Goal: Information Seeking & Learning: Learn about a topic

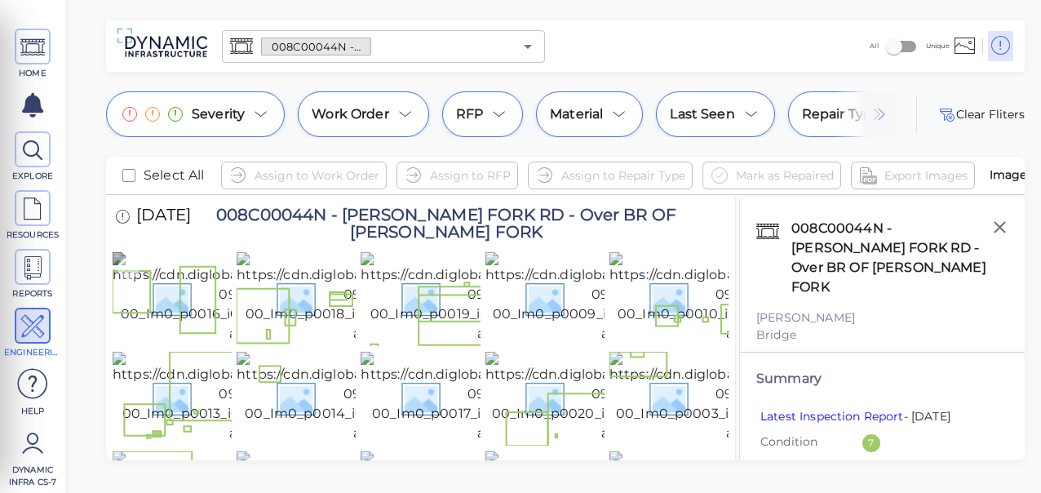
click at [205, 314] on img at bounding box center [265, 297] width 304 height 91
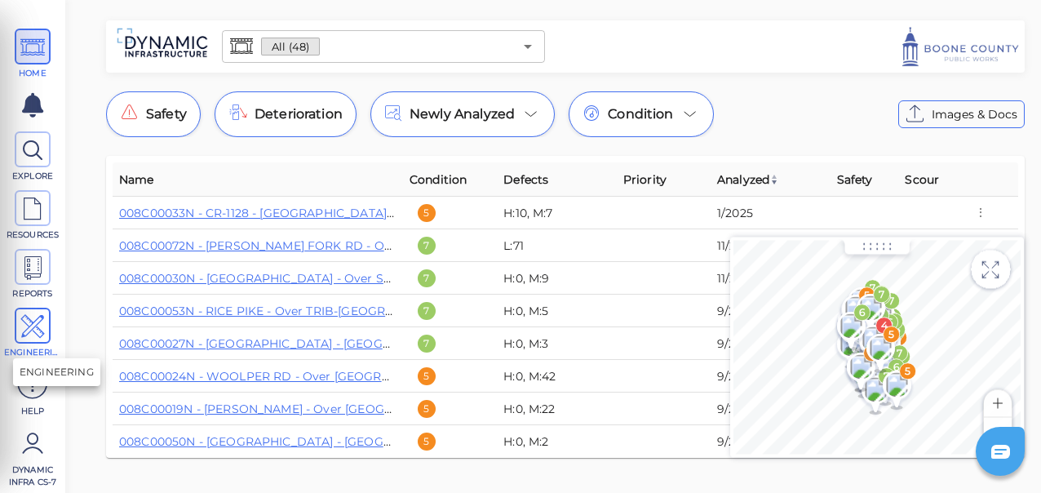
click at [33, 323] on icon at bounding box center [32, 326] width 24 height 37
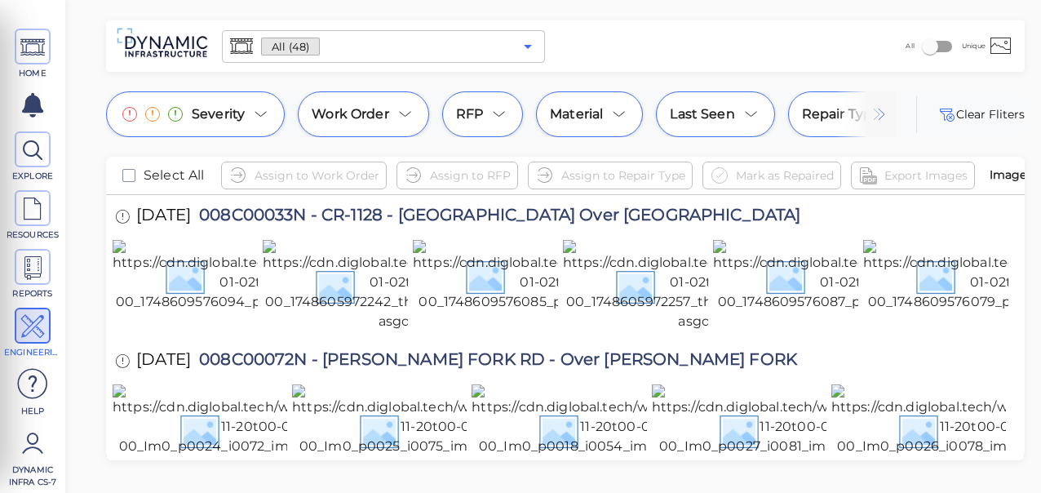
click at [525, 45] on icon "Open" at bounding box center [528, 47] width 8 height 4
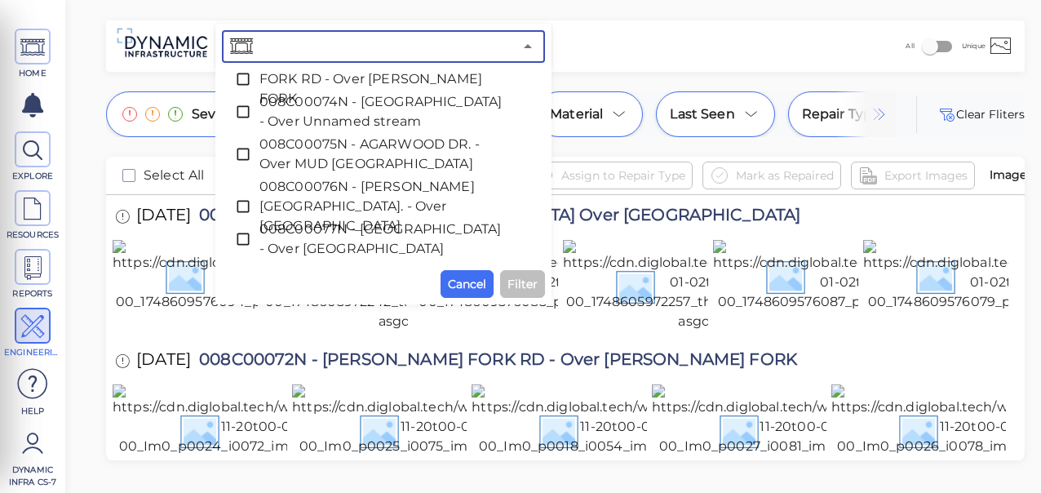
scroll to position [1895, 0]
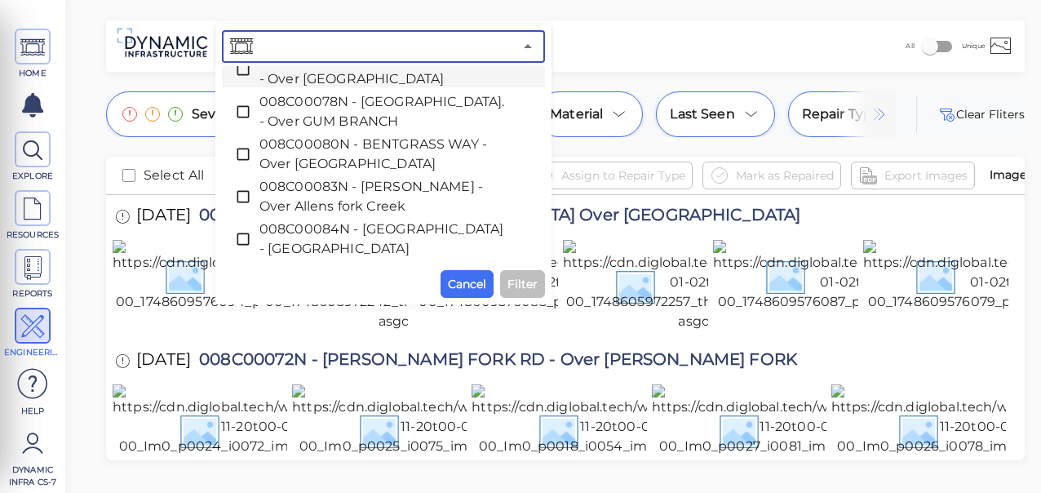
paste input "008C00044N - [PERSON_NAME] FORK RD - Over BR OF [PERSON_NAME] FORK"
type input "008C00044N - [PERSON_NAME] FORK RD - Over BR OF [PERSON_NAME] FORK"
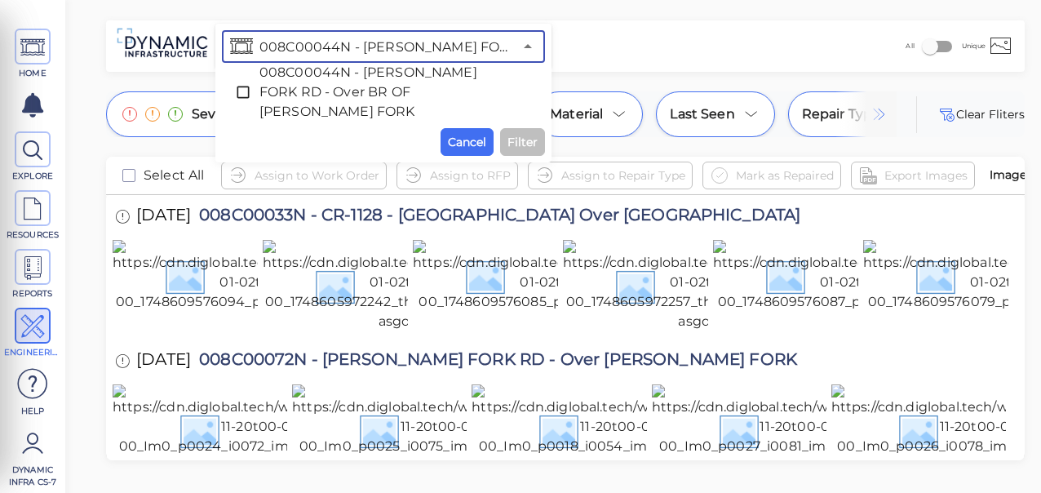
scroll to position [0, 0]
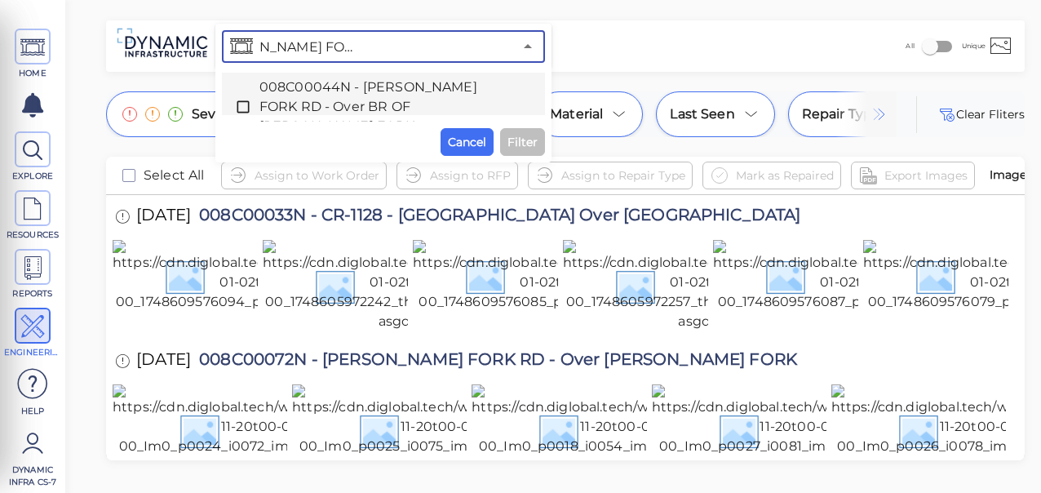
click at [237, 101] on icon at bounding box center [243, 107] width 12 height 12
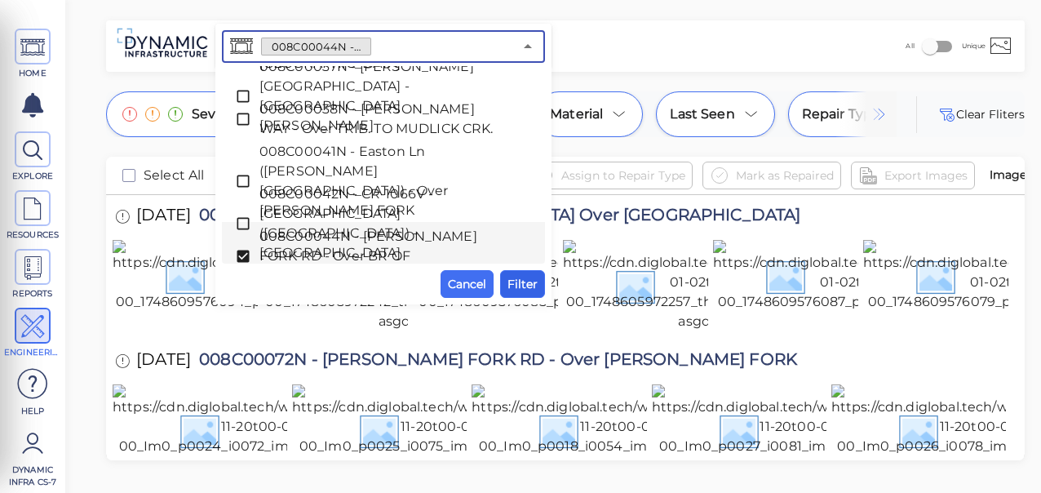
click at [529, 277] on span "Filter" at bounding box center [523, 284] width 30 height 20
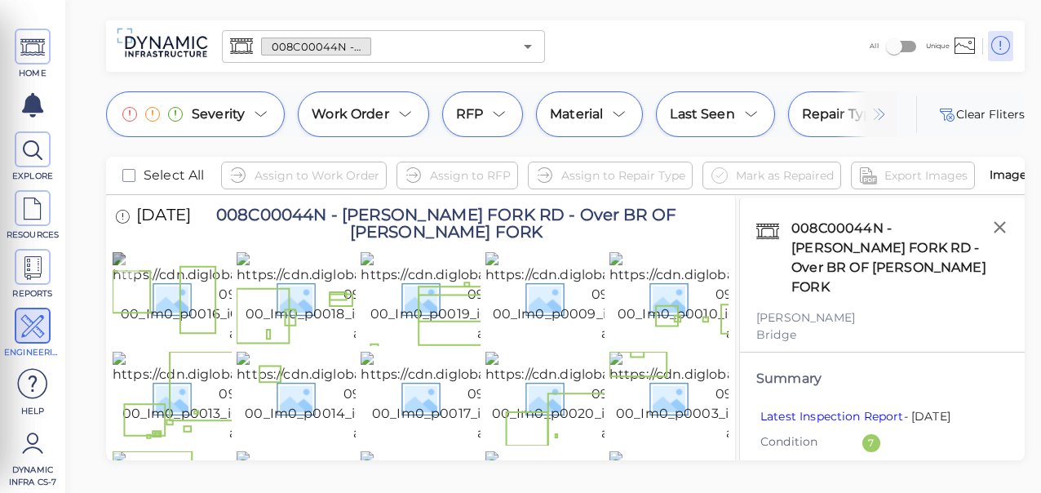
click at [196, 330] on img at bounding box center [265, 297] width 304 height 91
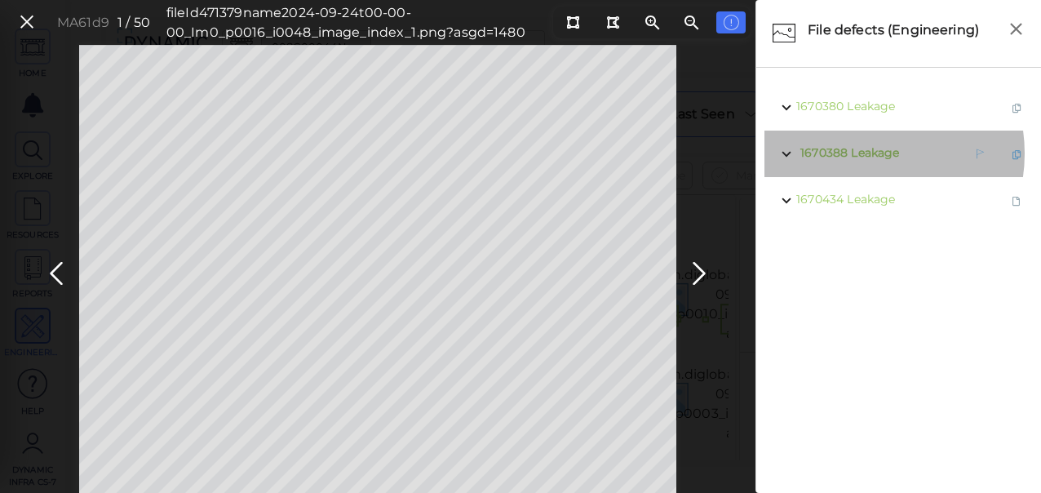
click at [859, 153] on span "Leakage" at bounding box center [875, 152] width 48 height 15
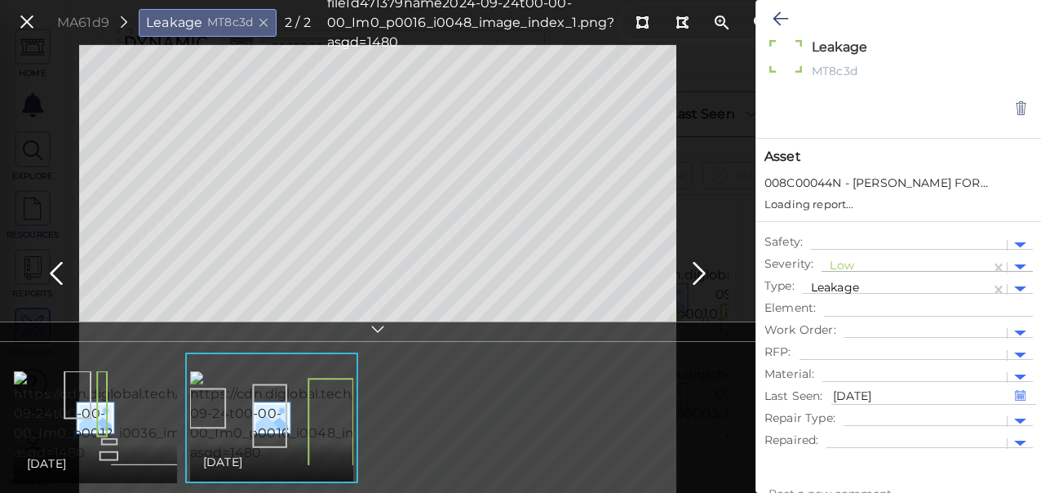
type textarea "x"
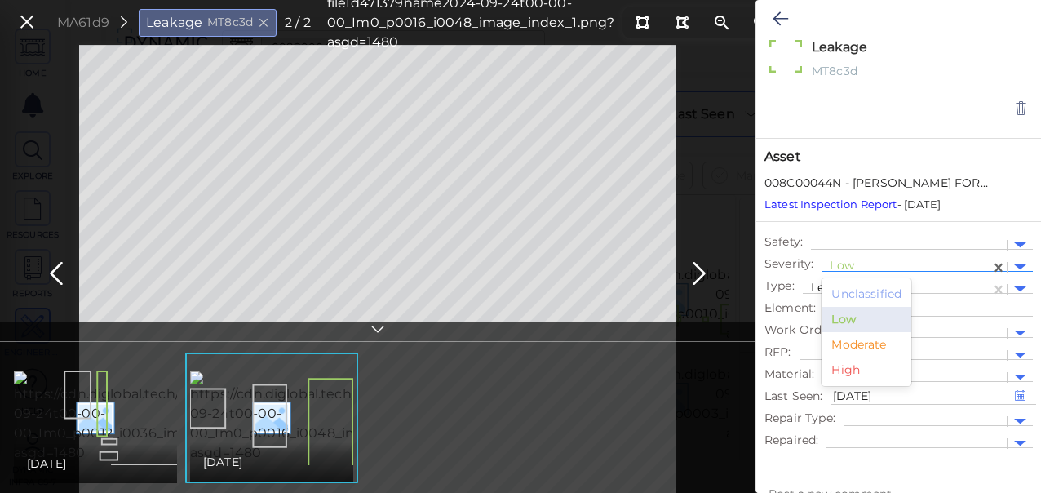
click at [845, 264] on div at bounding box center [906, 267] width 153 height 17
click at [854, 346] on div "Moderate" at bounding box center [867, 344] width 90 height 25
type textarea "x"
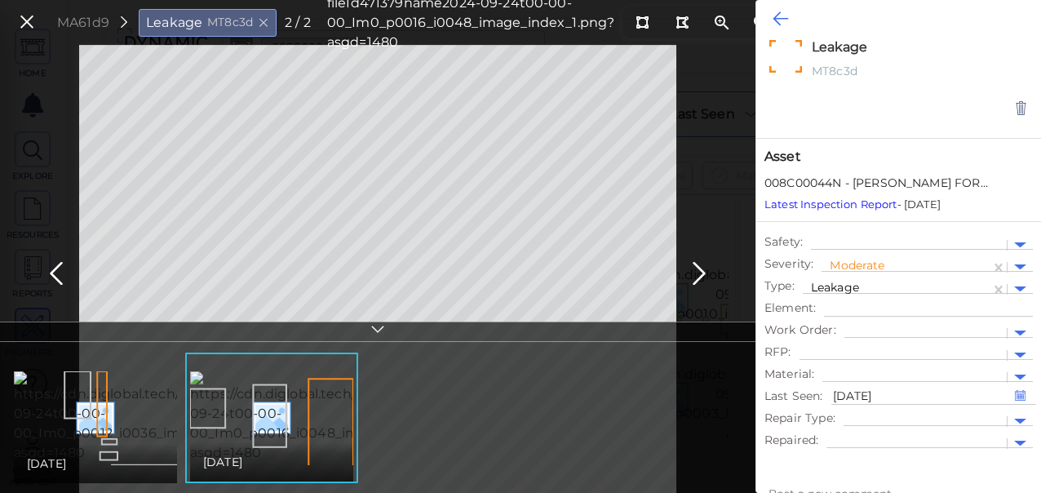
click at [774, 15] on icon at bounding box center [781, 19] width 16 height 20
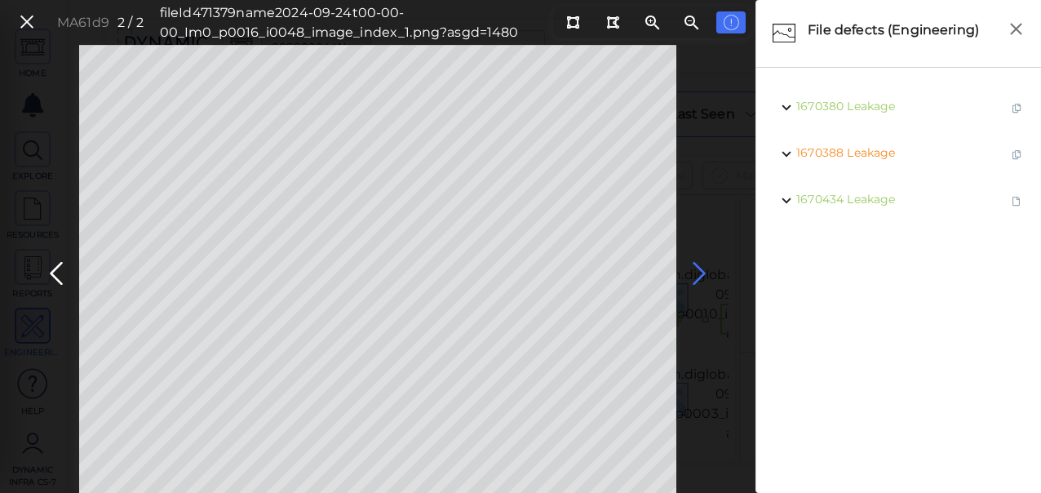
click at [693, 274] on icon at bounding box center [699, 274] width 26 height 32
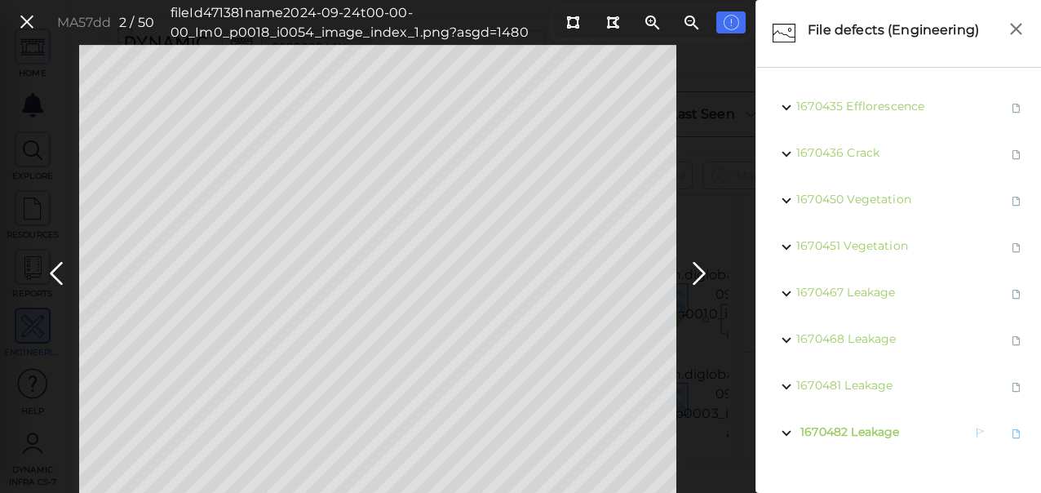
click at [865, 428] on span "Leakage" at bounding box center [875, 431] width 48 height 15
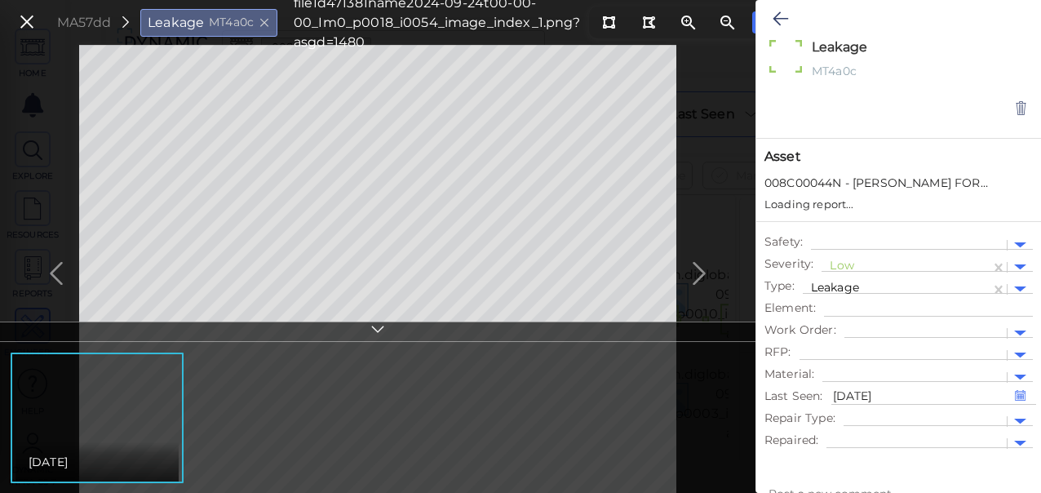
type textarea "x"
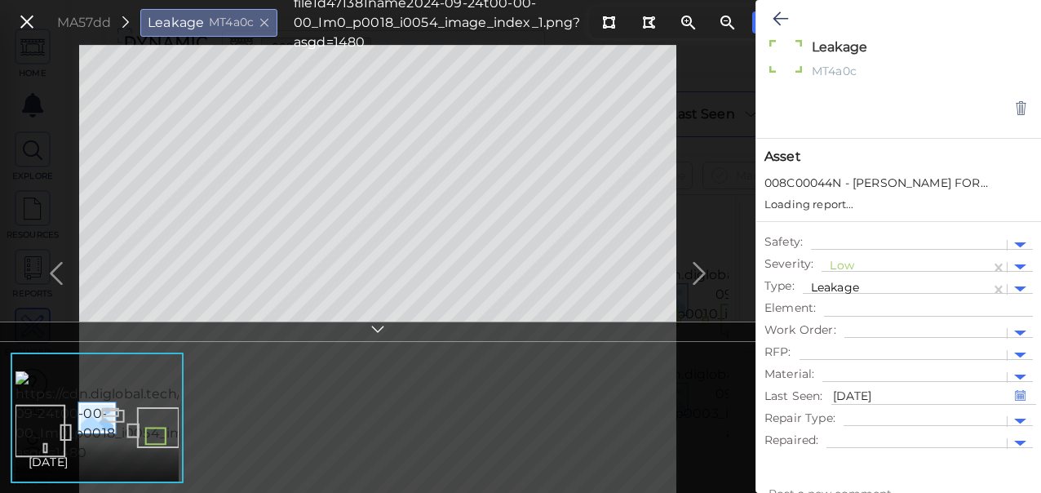
type textarea "x"
click at [856, 264] on div at bounding box center [906, 267] width 153 height 17
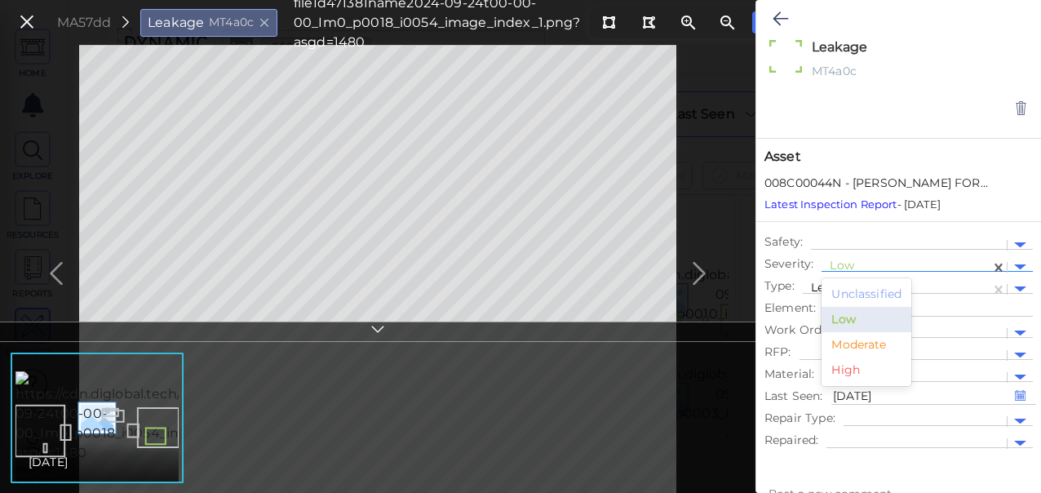
click at [839, 345] on div "Moderate" at bounding box center [867, 344] width 90 height 25
click at [771, 13] on button at bounding box center [781, 19] width 32 height 36
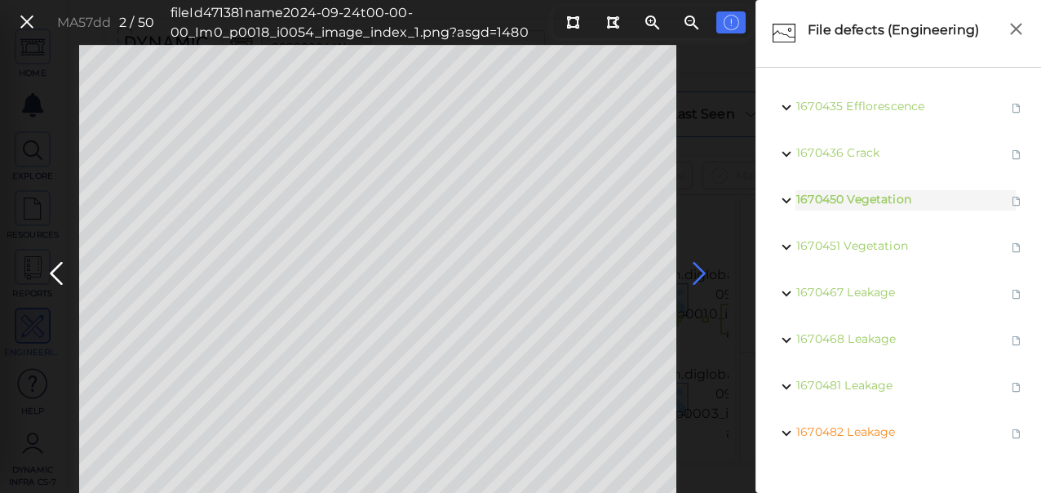
click at [698, 273] on icon at bounding box center [699, 274] width 26 height 32
click at [696, 267] on icon at bounding box center [699, 274] width 26 height 32
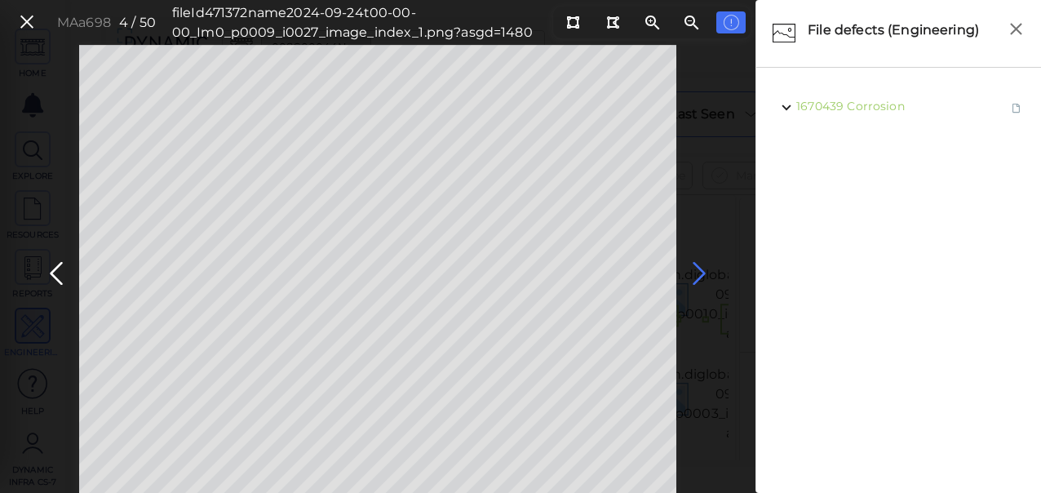
click at [698, 280] on icon at bounding box center [699, 274] width 26 height 32
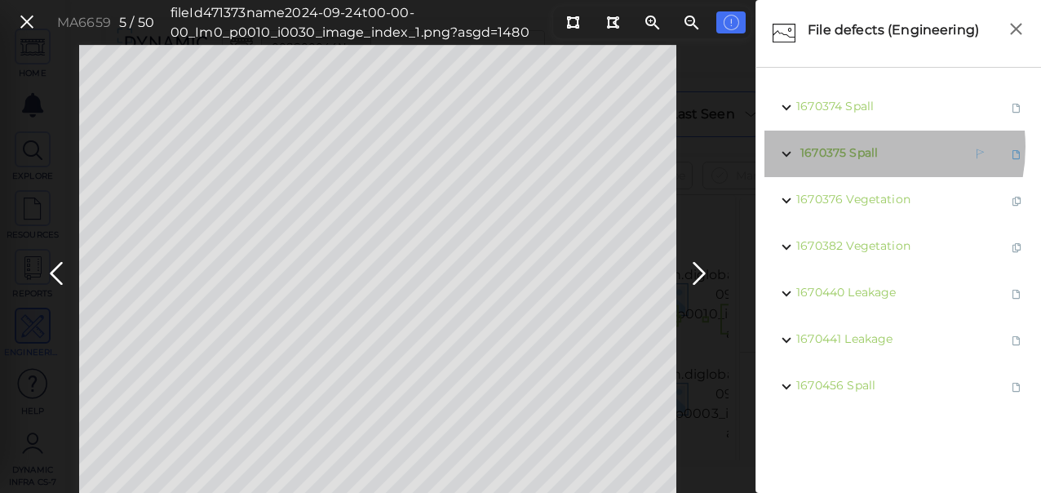
click at [855, 147] on span "Spall" at bounding box center [863, 152] width 29 height 15
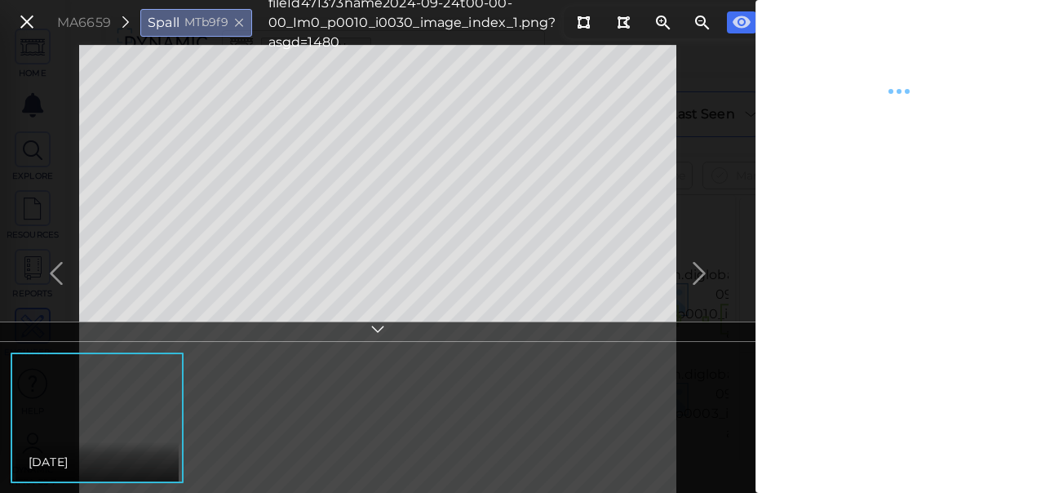
type textarea "x"
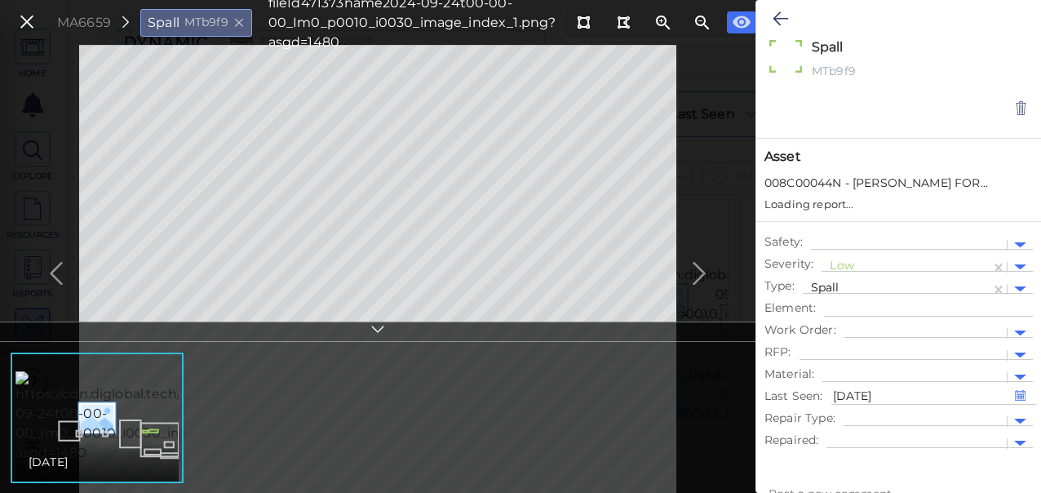
type textarea "x"
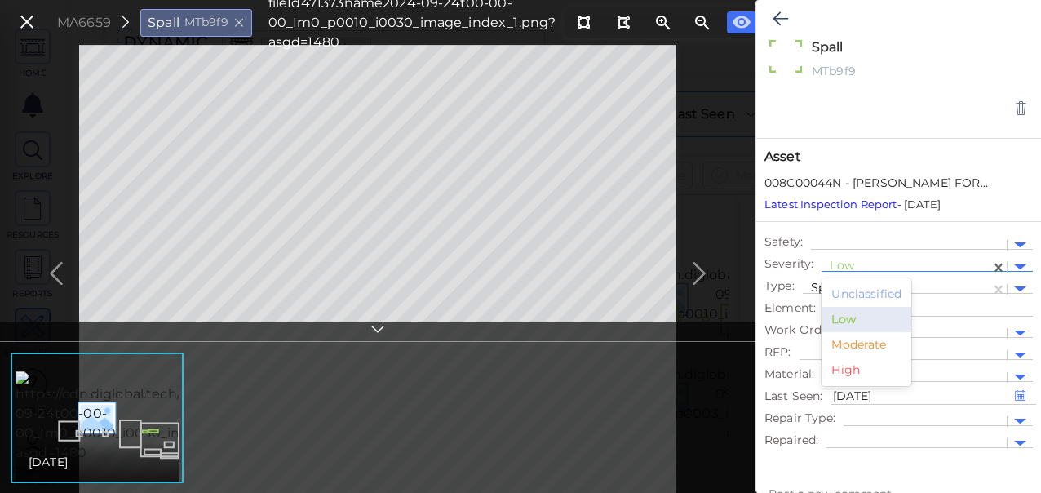
click at [848, 264] on div at bounding box center [906, 267] width 153 height 17
click at [842, 343] on div "Moderate" at bounding box center [867, 344] width 90 height 25
click at [779, 16] on icon at bounding box center [781, 19] width 16 height 20
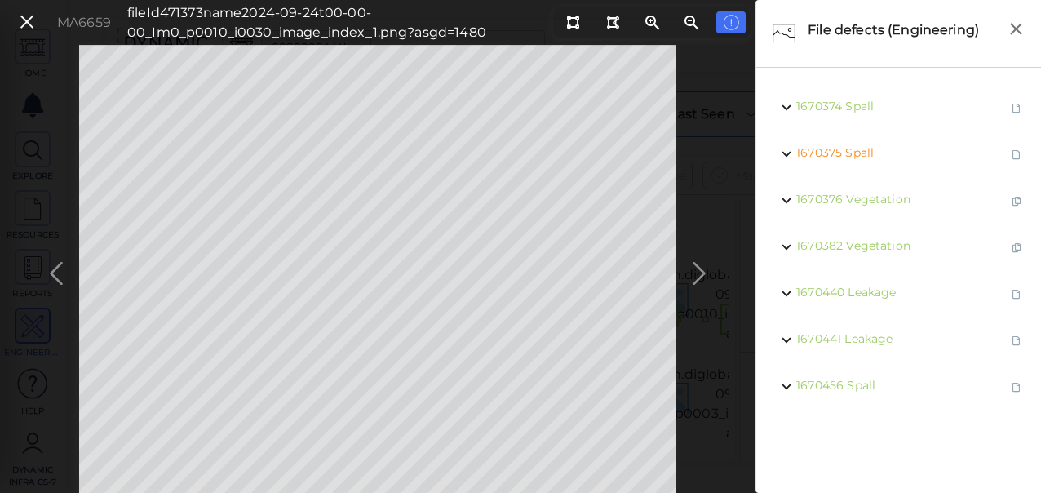
click at [695, 274] on div "MA6659 fileId 471373 name 2024-09-24t00-00-00_Im0_p0010_i0030_image_index_1.png…" at bounding box center [378, 269] width 756 height 448
click at [700, 277] on icon at bounding box center [699, 274] width 26 height 32
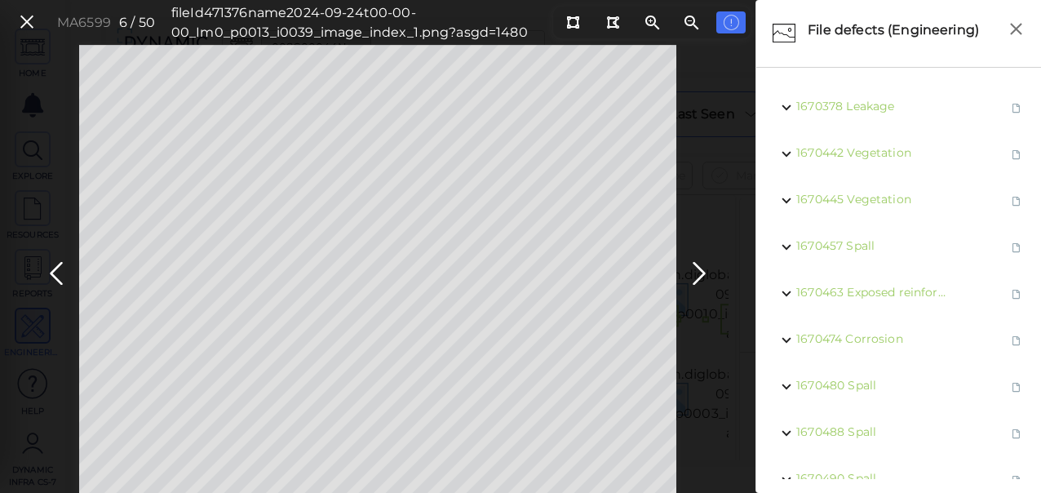
scroll to position [82, 0]
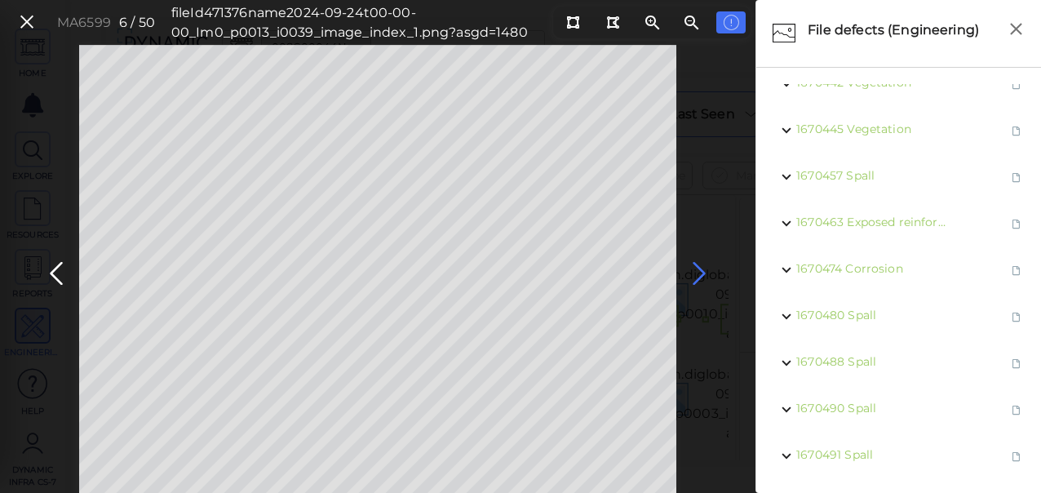
click at [694, 268] on icon at bounding box center [699, 274] width 26 height 32
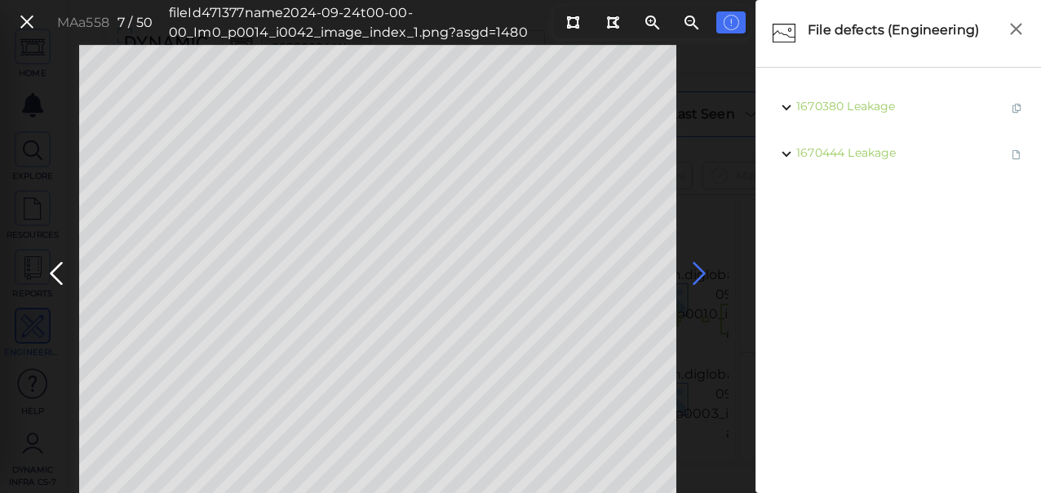
click at [694, 276] on icon at bounding box center [699, 274] width 26 height 32
click at [59, 263] on icon at bounding box center [56, 274] width 26 height 32
click at [880, 157] on span "Leakage" at bounding box center [876, 152] width 48 height 15
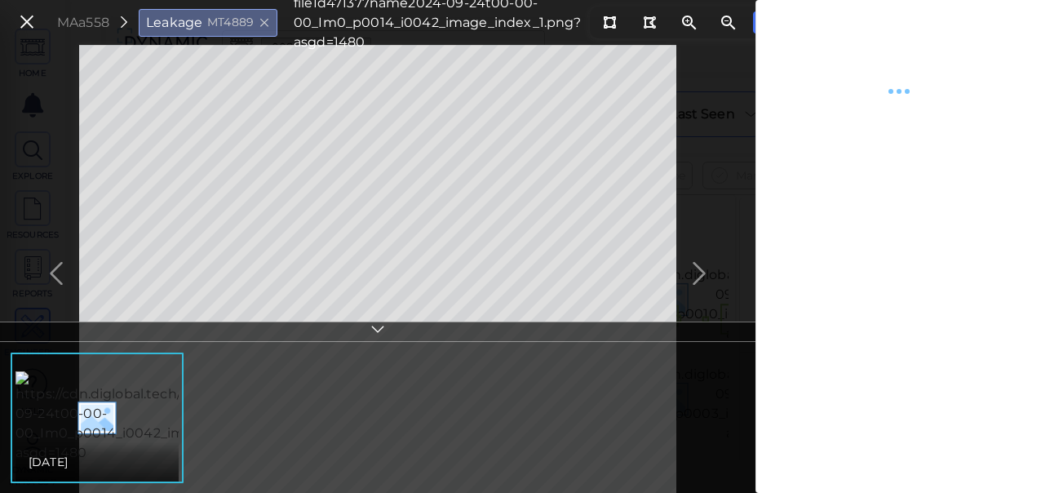
type textarea "x"
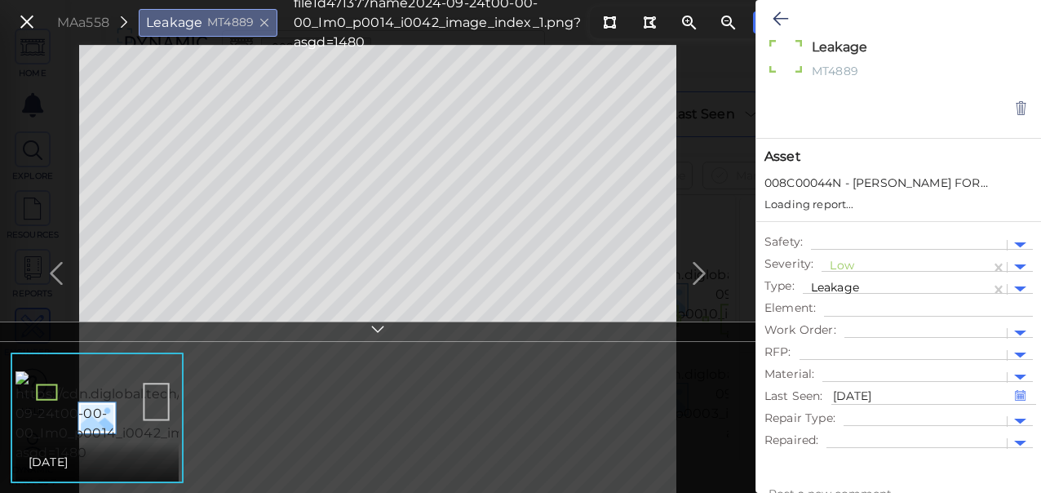
type textarea "x"
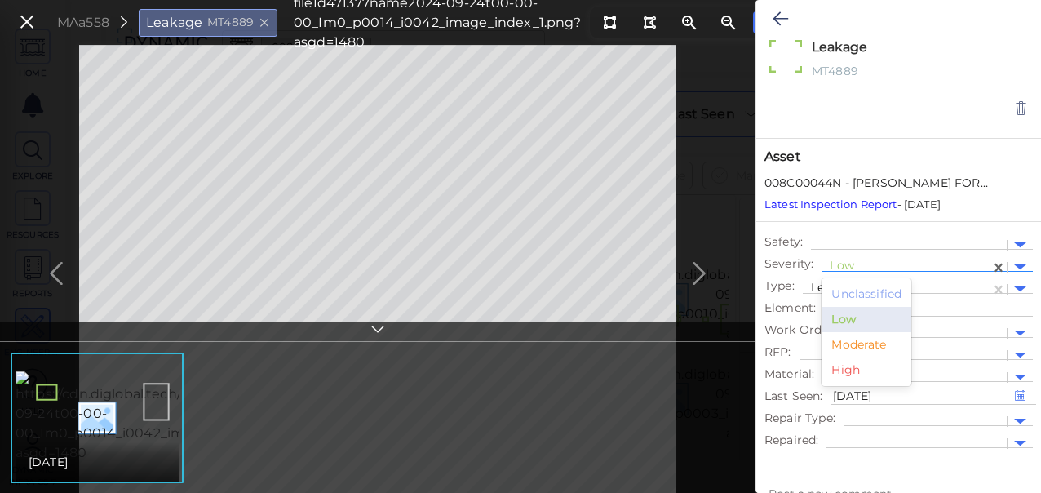
click at [839, 258] on span "Low" at bounding box center [842, 265] width 24 height 15
click at [858, 346] on div "Moderate" at bounding box center [867, 344] width 90 height 25
click at [777, 20] on icon at bounding box center [781, 19] width 16 height 20
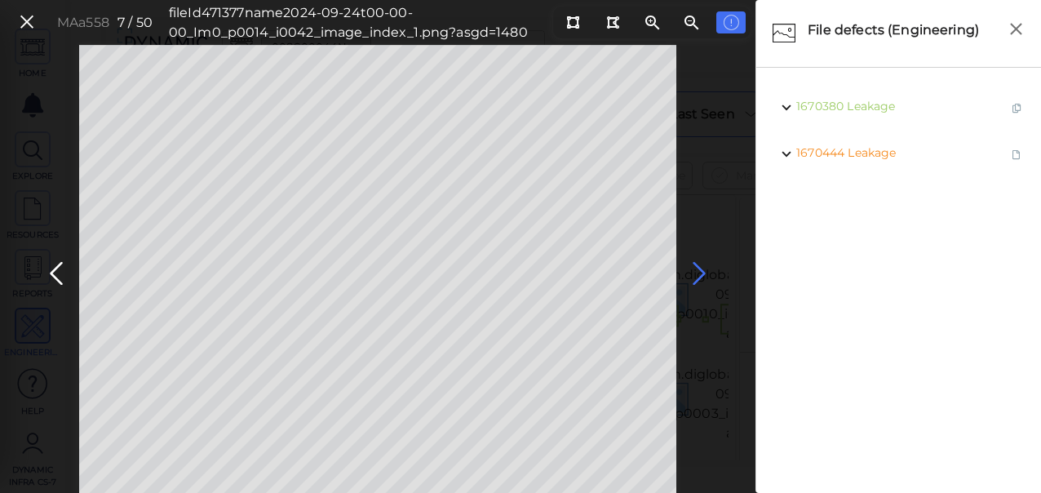
click at [698, 273] on icon at bounding box center [699, 274] width 26 height 32
click at [698, 277] on icon at bounding box center [699, 274] width 26 height 32
click at [699, 269] on icon at bounding box center [699, 274] width 26 height 32
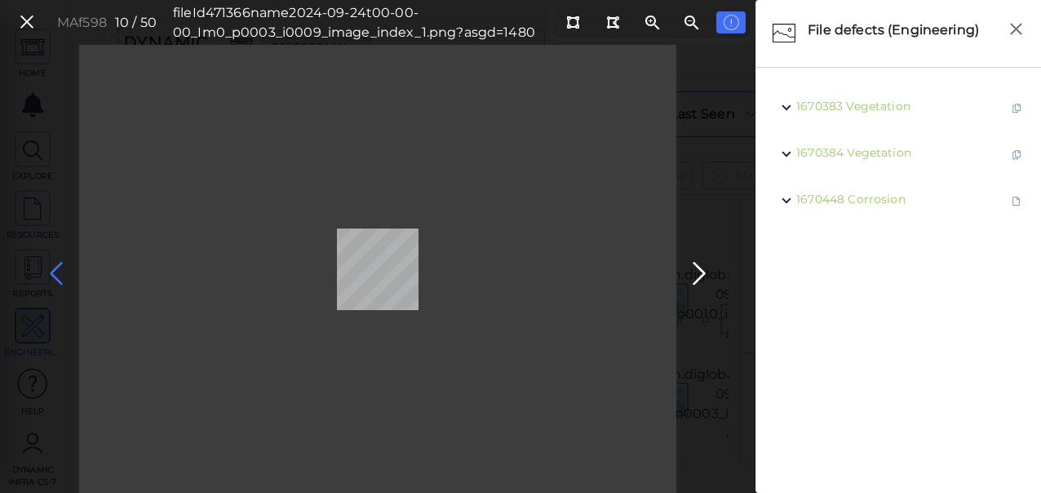
click at [59, 271] on icon at bounding box center [56, 274] width 26 height 32
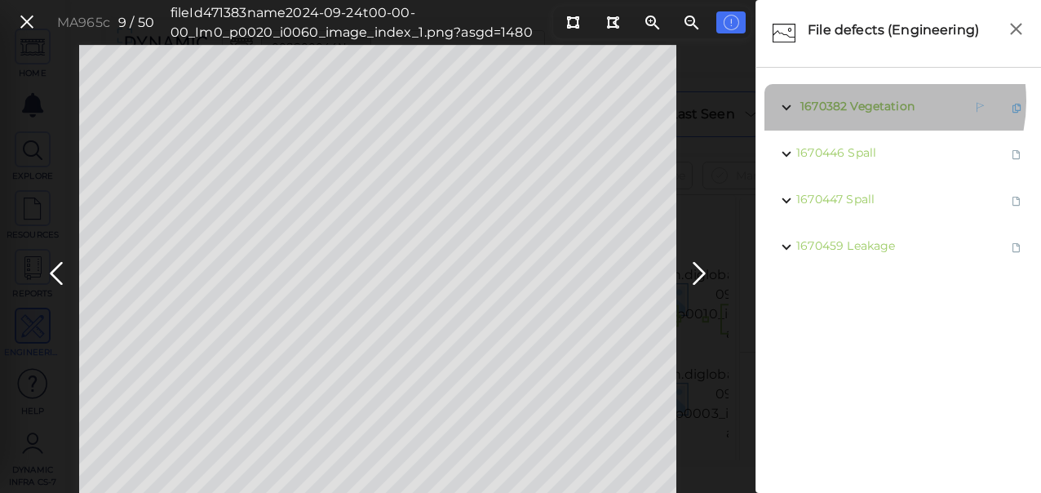
click at [874, 101] on span "Vegetation" at bounding box center [882, 106] width 64 height 15
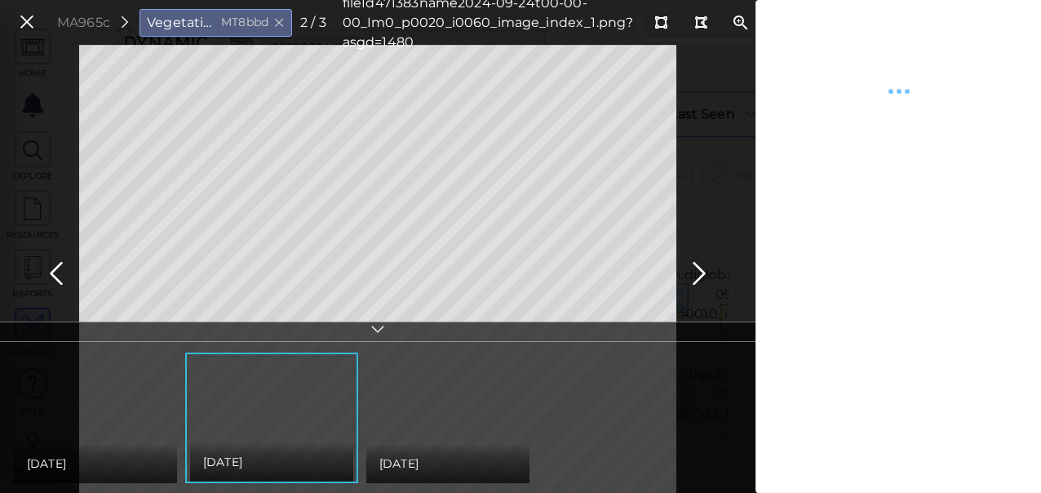
type textarea "x"
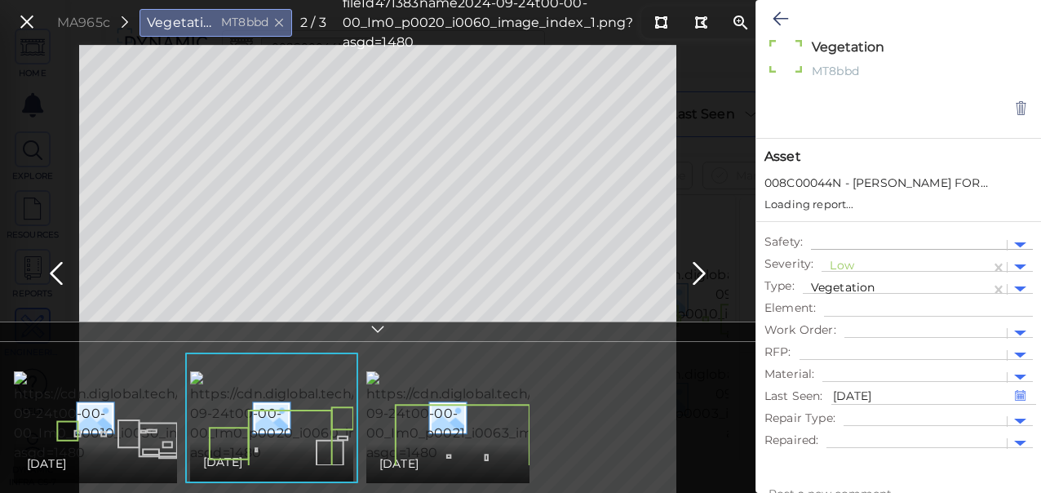
type textarea "x"
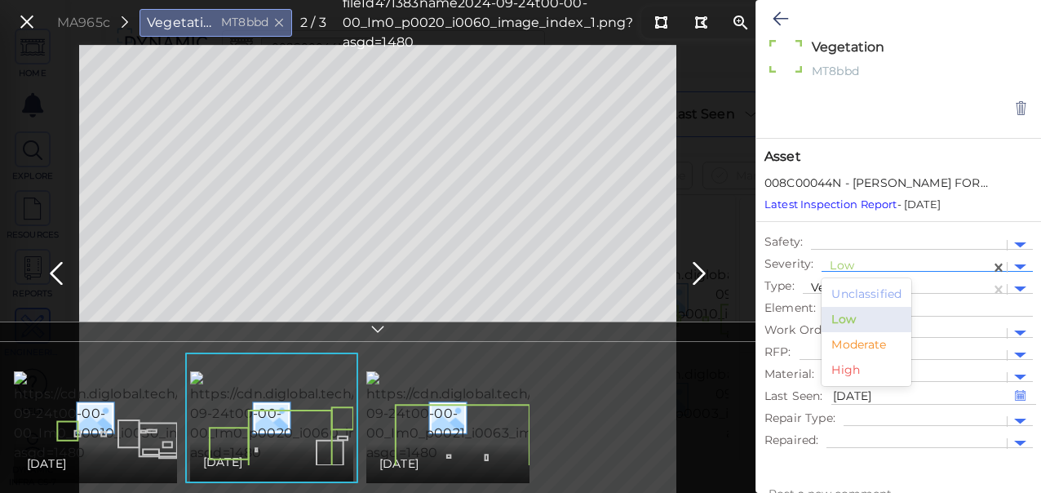
click at [841, 266] on div at bounding box center [906, 267] width 153 height 17
click at [852, 345] on div "Moderate" at bounding box center [867, 344] width 90 height 25
type textarea "x"
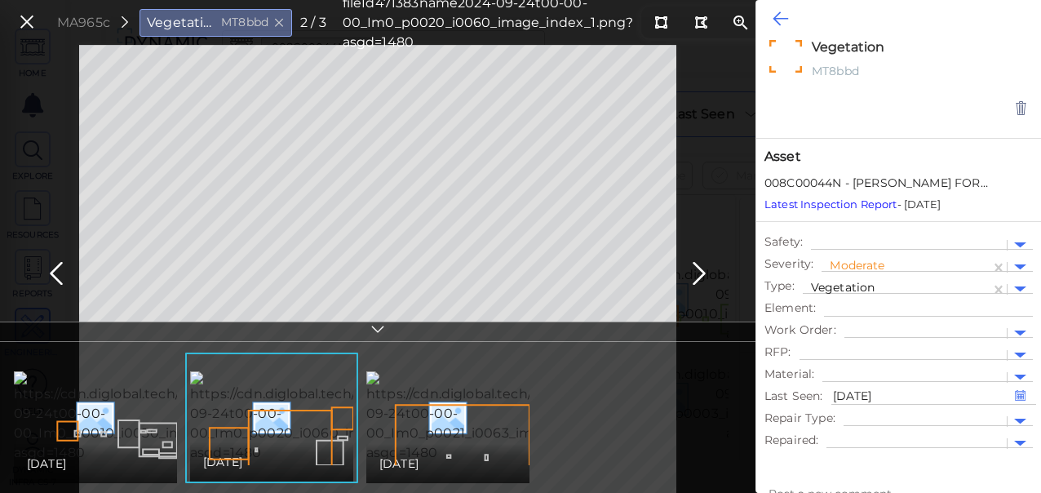
click at [782, 16] on icon at bounding box center [781, 19] width 16 height 20
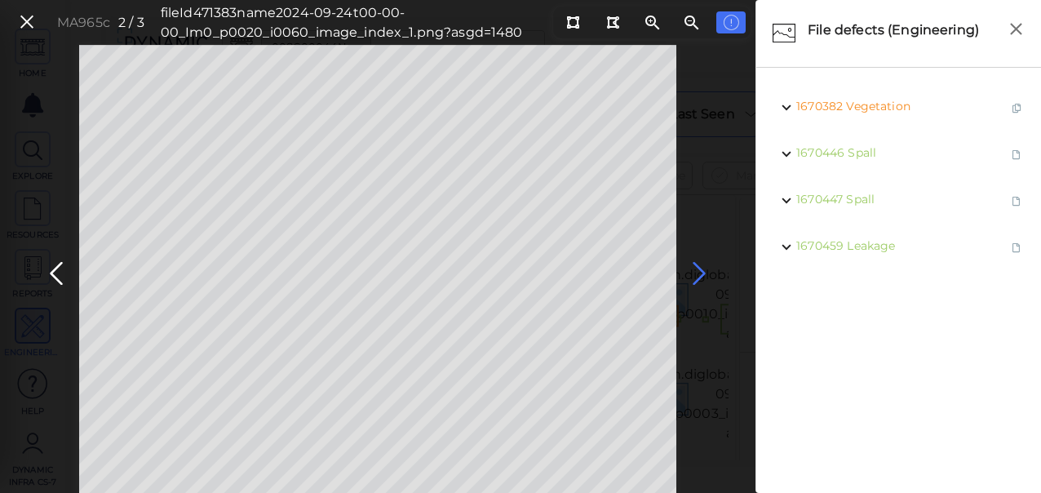
click at [692, 275] on icon at bounding box center [699, 274] width 26 height 32
click at [698, 271] on icon at bounding box center [699, 274] width 26 height 32
click at [694, 270] on icon at bounding box center [699, 274] width 26 height 32
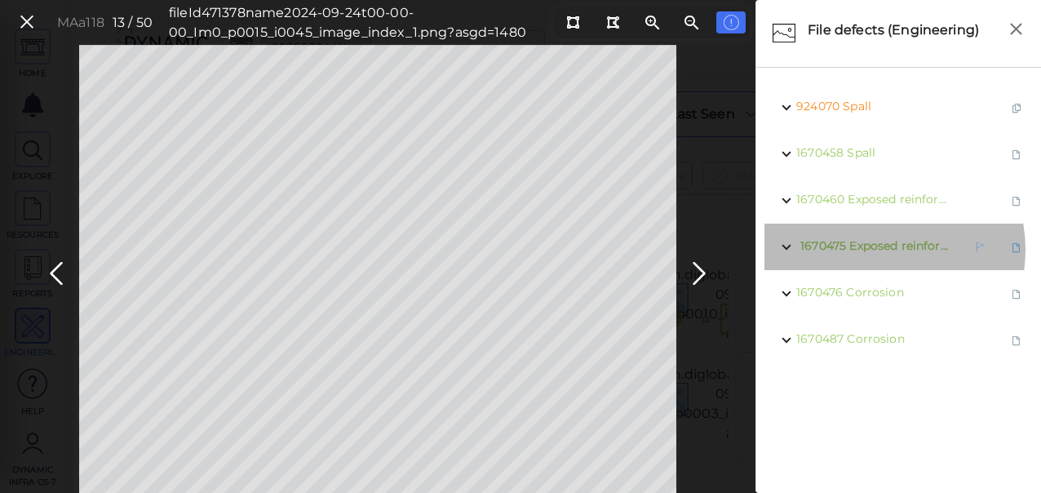
click at [871, 250] on span "Exposed reinforcement" at bounding box center [916, 245] width 135 height 15
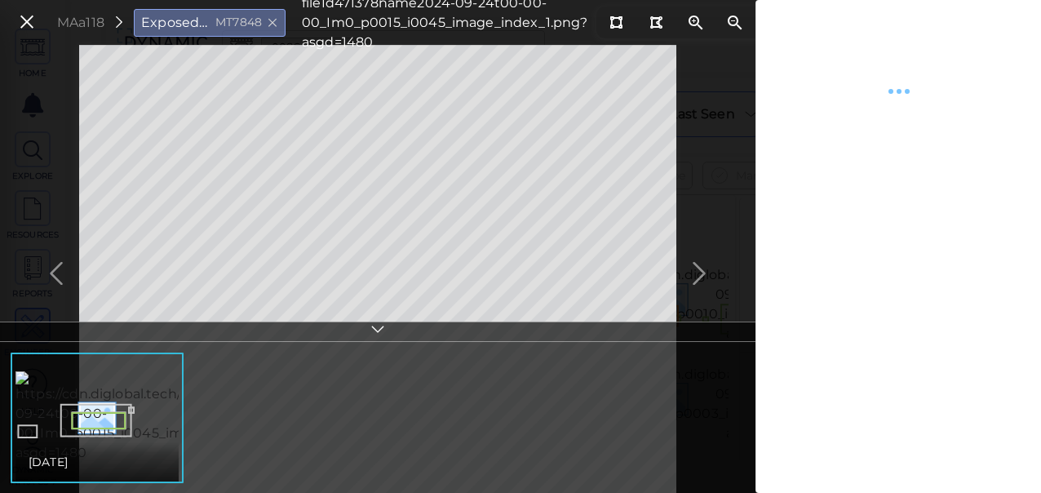
type textarea "x"
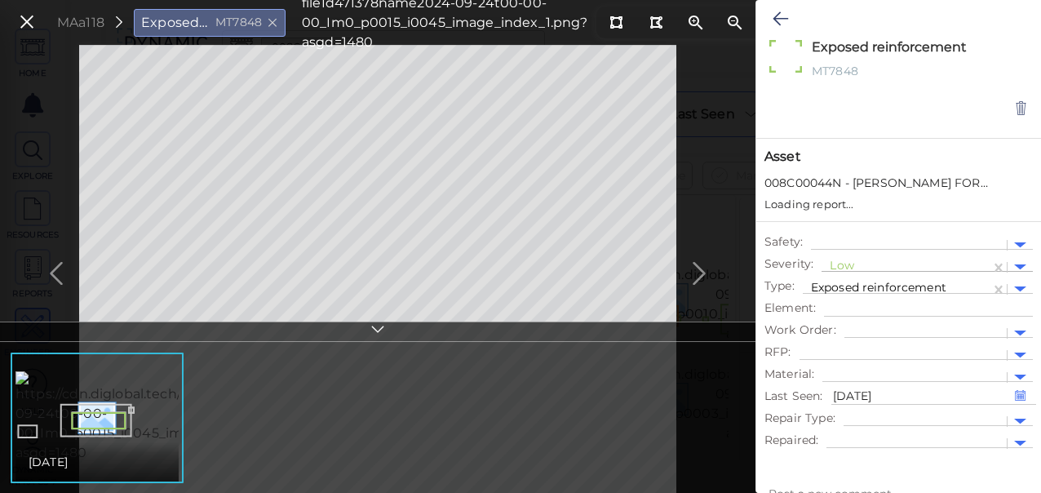
type textarea "x"
click at [848, 264] on div at bounding box center [906, 267] width 153 height 17
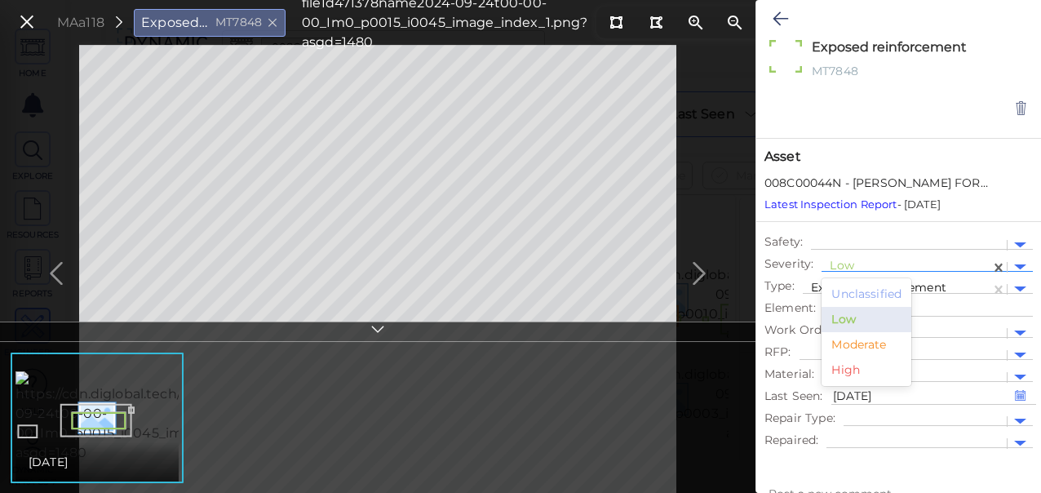
click at [850, 343] on div "Moderate" at bounding box center [867, 344] width 90 height 25
click at [783, 20] on icon at bounding box center [781, 19] width 16 height 20
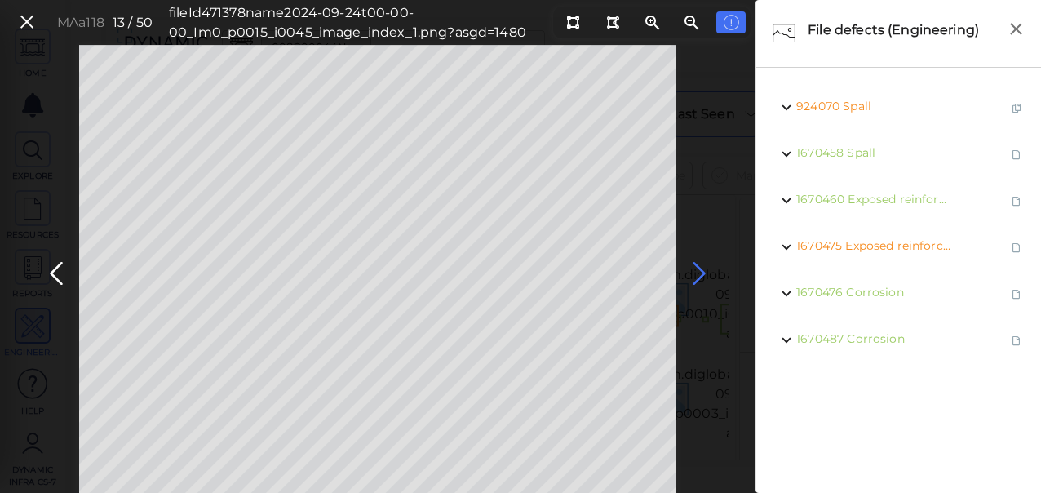
click at [704, 271] on icon at bounding box center [699, 274] width 26 height 32
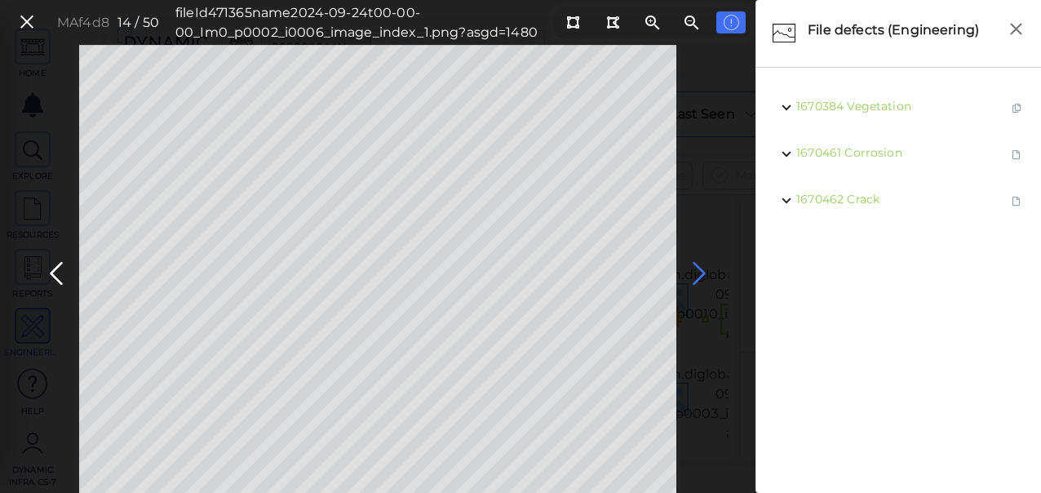
click at [698, 273] on icon at bounding box center [699, 274] width 26 height 32
click at [698, 270] on icon at bounding box center [699, 274] width 26 height 32
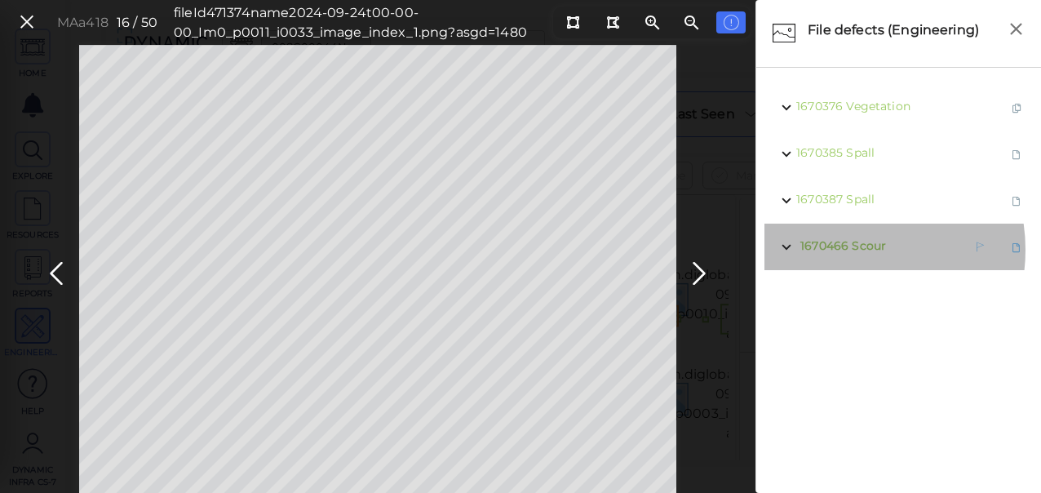
click at [849, 250] on span "1670466 Scour" at bounding box center [841, 247] width 90 height 20
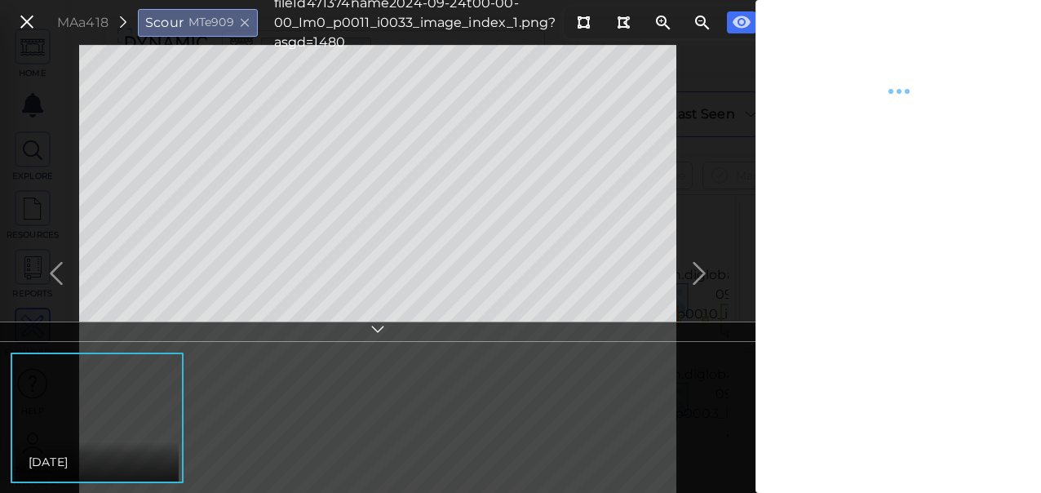
type textarea "x"
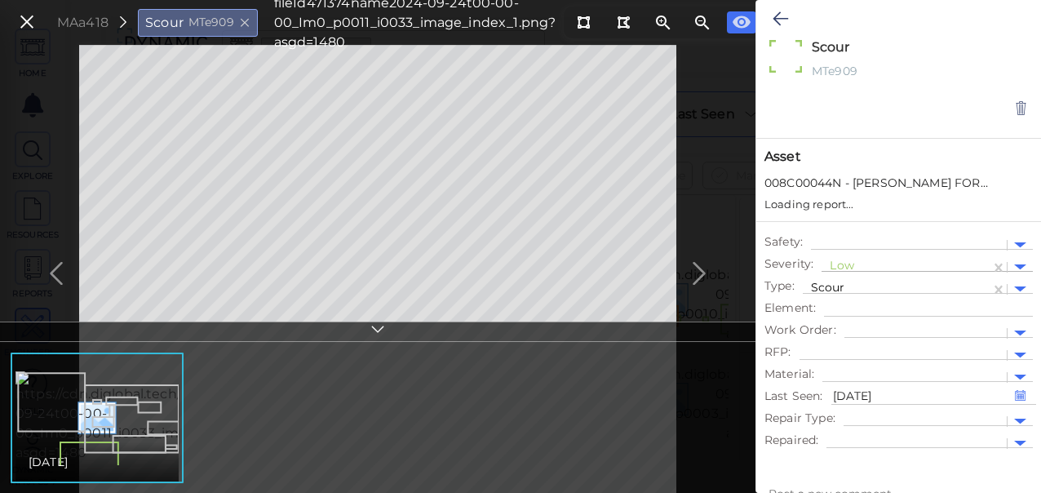
type textarea "x"
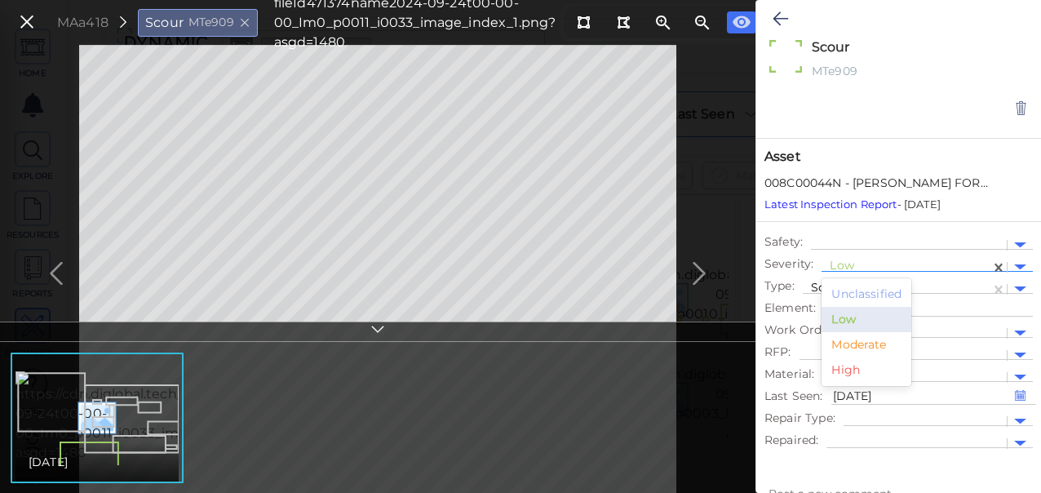
click at [844, 262] on div at bounding box center [906, 267] width 153 height 17
click at [871, 346] on div "Moderate" at bounding box center [867, 344] width 90 height 25
type textarea "x"
click at [775, 29] on button at bounding box center [781, 19] width 32 height 36
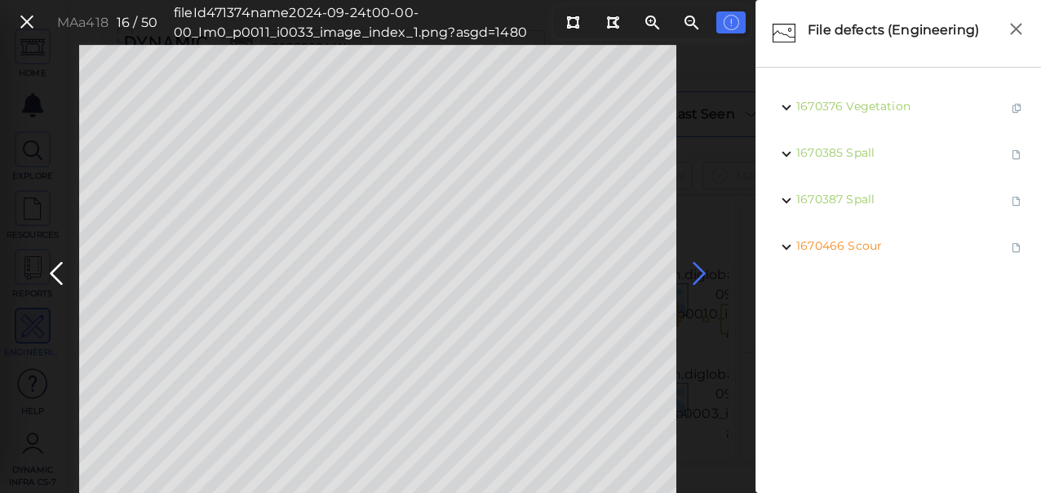
click at [698, 271] on icon at bounding box center [699, 274] width 26 height 32
drag, startPoint x: 698, startPoint y: 273, endPoint x: 683, endPoint y: 273, distance: 15.5
click at [683, 273] on button at bounding box center [699, 269] width 36 height 49
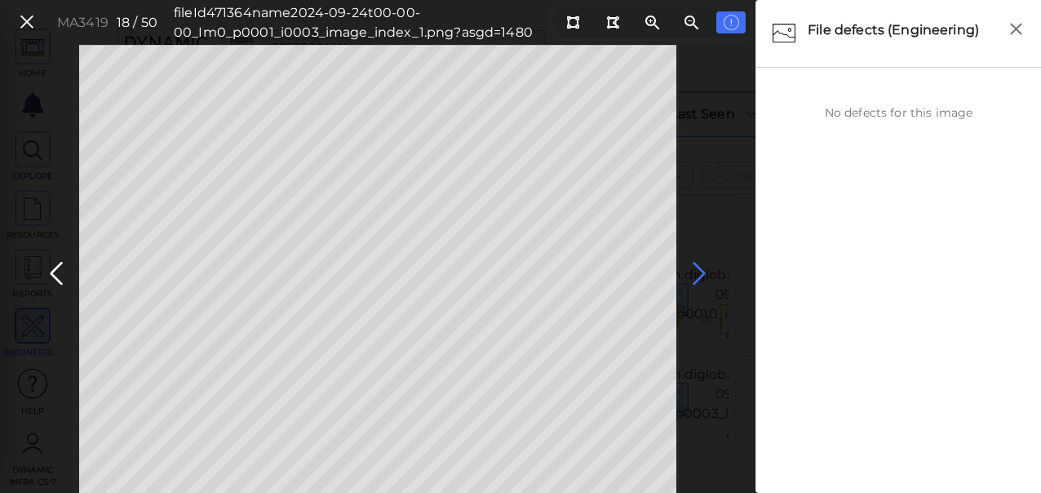
click at [698, 270] on icon at bounding box center [699, 274] width 26 height 32
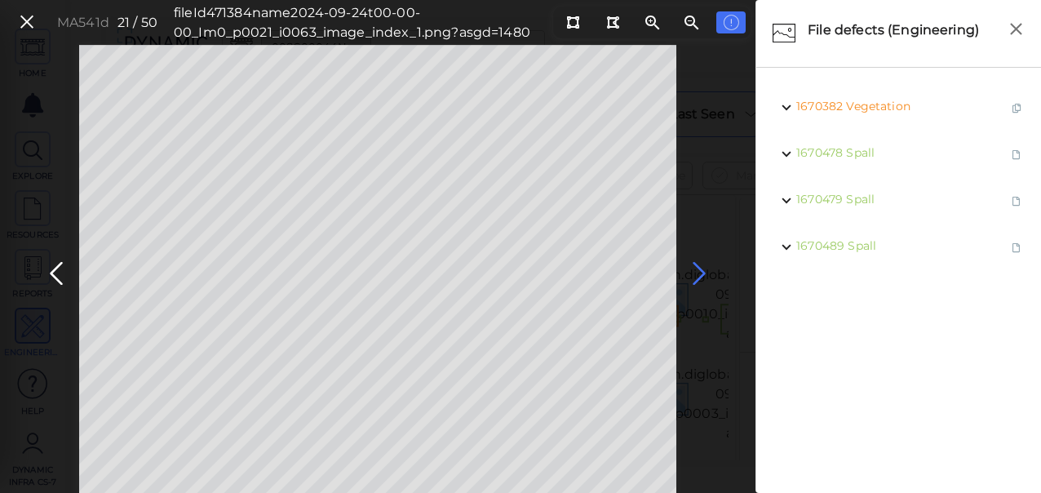
click at [701, 272] on icon at bounding box center [699, 274] width 26 height 32
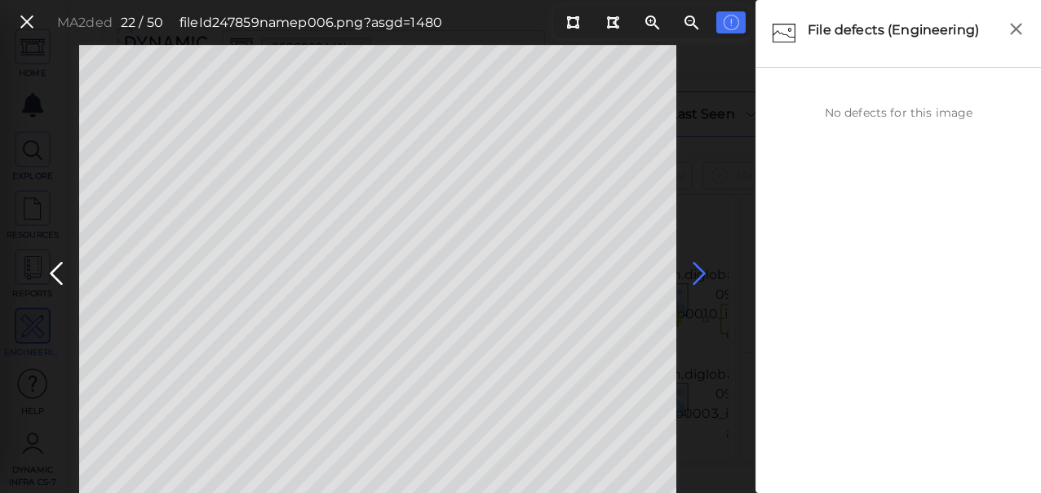
click at [694, 273] on icon at bounding box center [699, 274] width 26 height 32
click at [697, 272] on icon at bounding box center [699, 274] width 26 height 32
click at [707, 276] on icon at bounding box center [699, 274] width 26 height 32
click at [698, 273] on icon at bounding box center [699, 274] width 26 height 32
click at [688, 269] on icon at bounding box center [699, 274] width 26 height 32
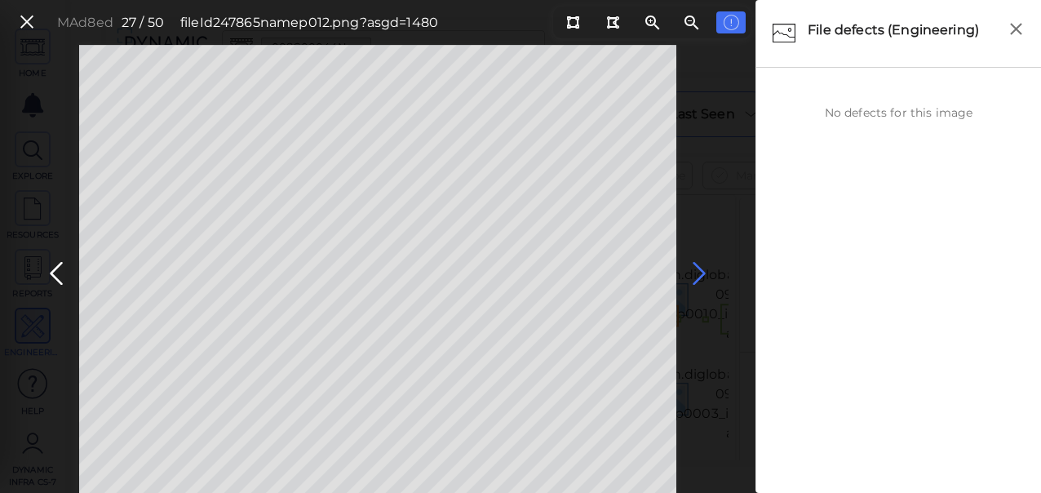
click at [698, 274] on icon at bounding box center [699, 274] width 26 height 32
click at [702, 269] on icon at bounding box center [699, 274] width 26 height 32
click at [698, 278] on icon at bounding box center [699, 274] width 26 height 32
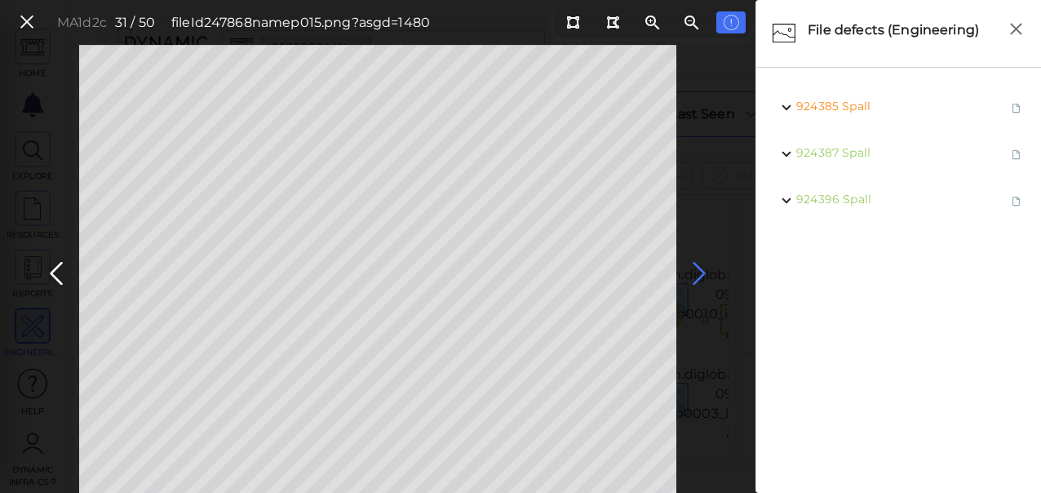
click at [694, 276] on icon at bounding box center [699, 274] width 26 height 32
click at [695, 276] on icon at bounding box center [699, 274] width 26 height 32
click at [699, 273] on icon at bounding box center [699, 274] width 26 height 32
click at [698, 273] on icon at bounding box center [699, 274] width 26 height 32
click at [698, 270] on icon at bounding box center [699, 274] width 26 height 32
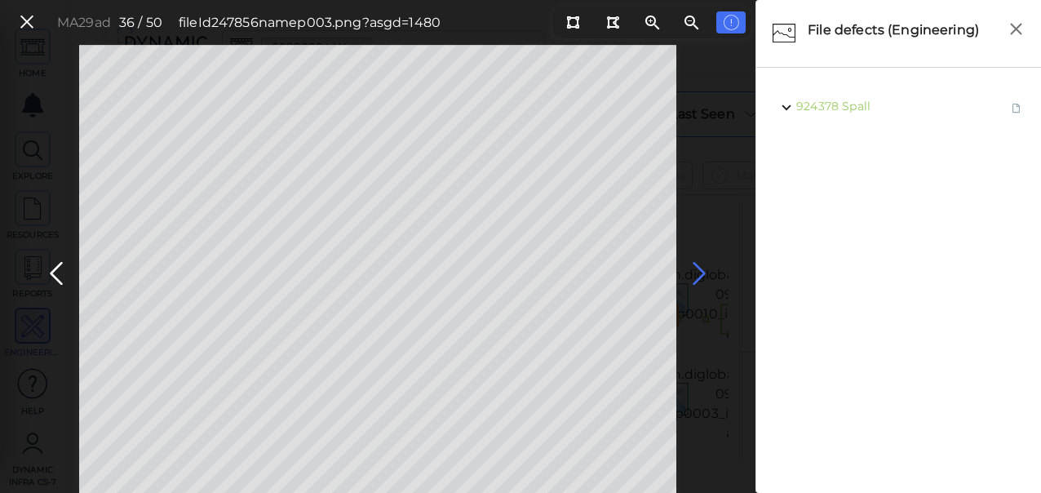
click at [698, 278] on icon at bounding box center [699, 274] width 26 height 32
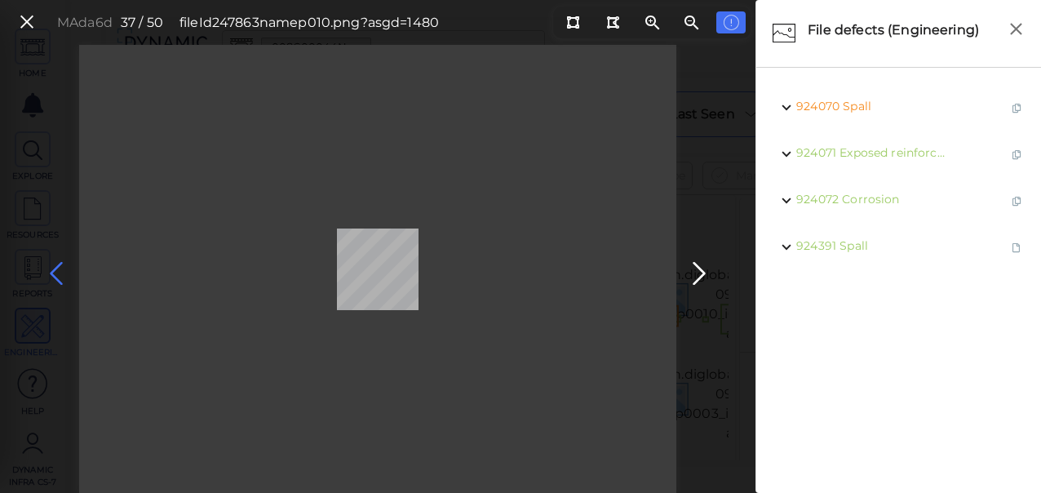
click at [53, 273] on icon at bounding box center [56, 274] width 26 height 32
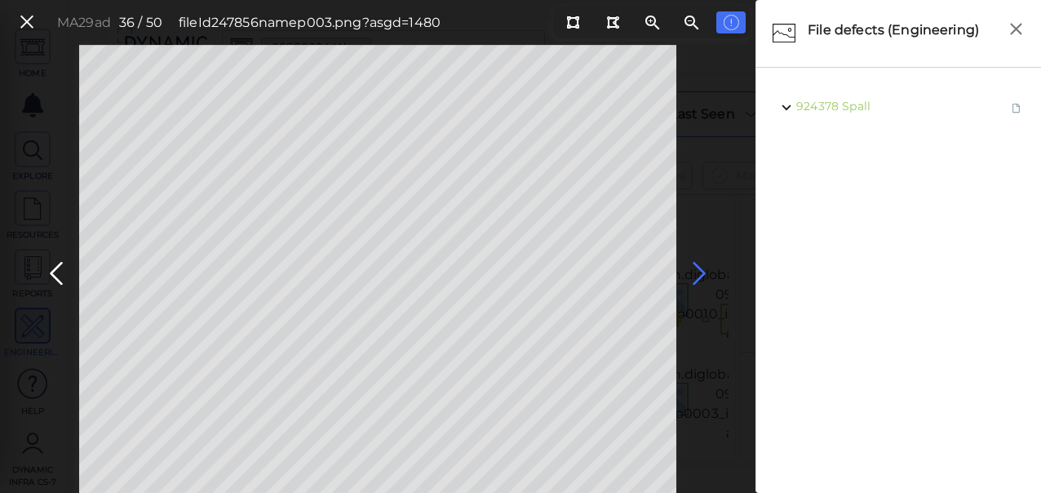
click at [696, 271] on icon at bounding box center [699, 274] width 26 height 32
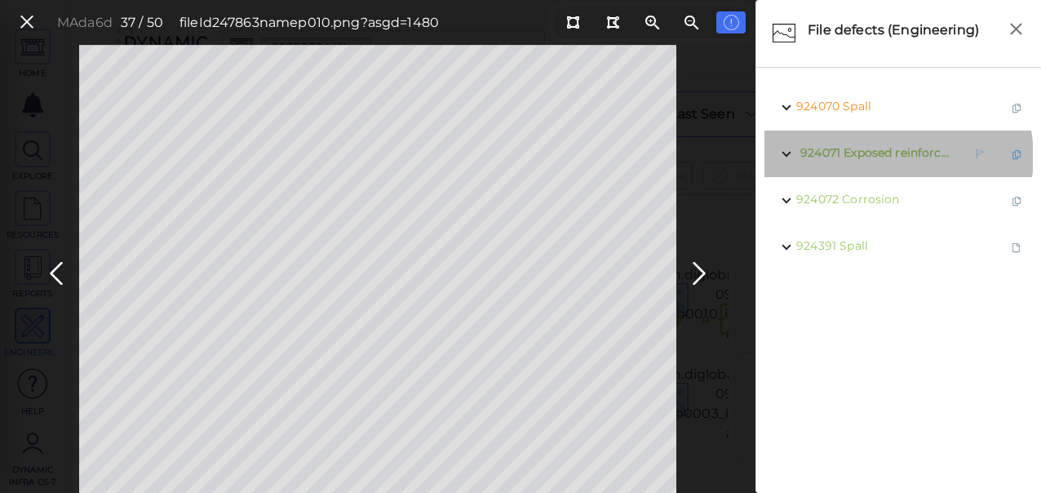
click at [898, 157] on span "Exposed reinforcement" at bounding box center [911, 152] width 135 height 15
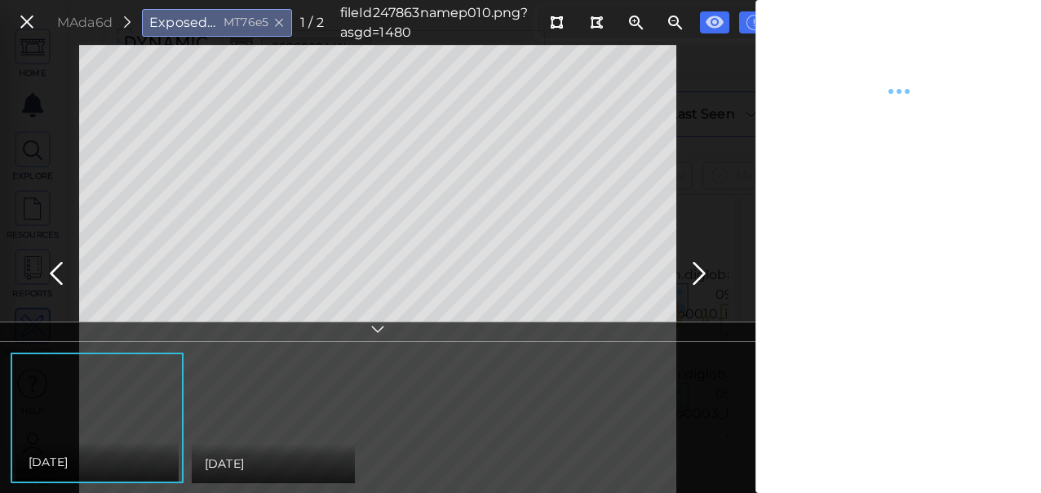
type textarea "x"
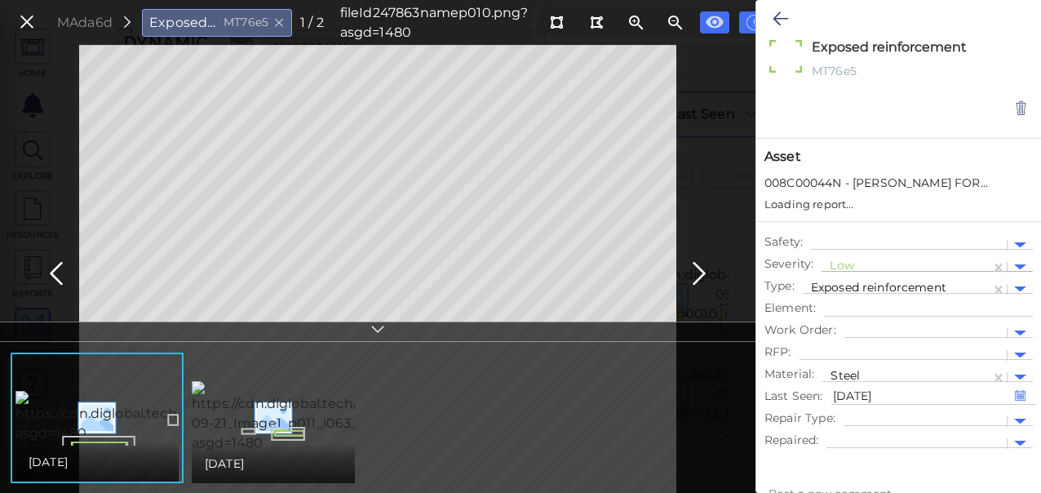
type textarea "x"
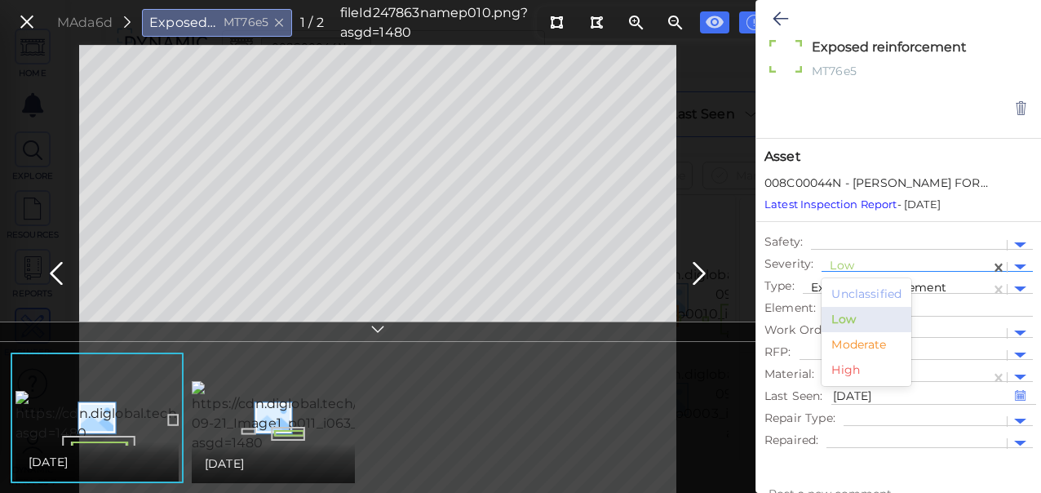
click at [840, 262] on div at bounding box center [906, 267] width 153 height 17
click at [852, 343] on div "Moderate" at bounding box center [867, 344] width 90 height 25
click at [777, 13] on icon at bounding box center [781, 19] width 16 height 20
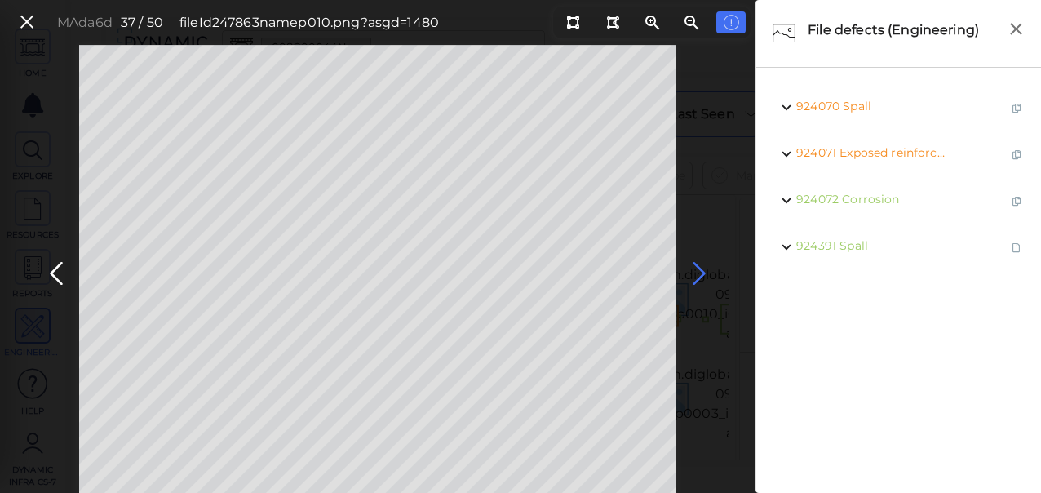
click at [702, 268] on icon at bounding box center [699, 274] width 26 height 32
click at [701, 274] on icon at bounding box center [699, 274] width 26 height 32
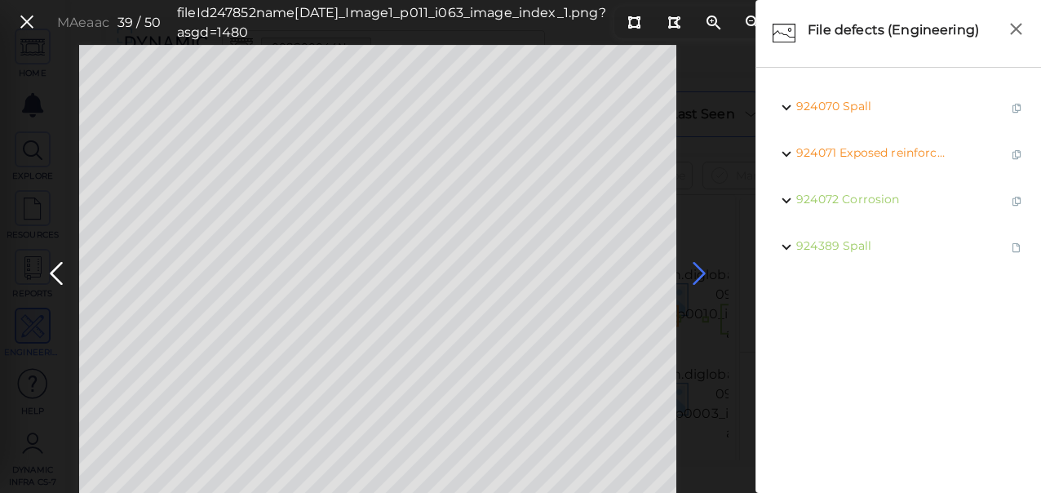
click at [698, 274] on icon at bounding box center [699, 274] width 26 height 32
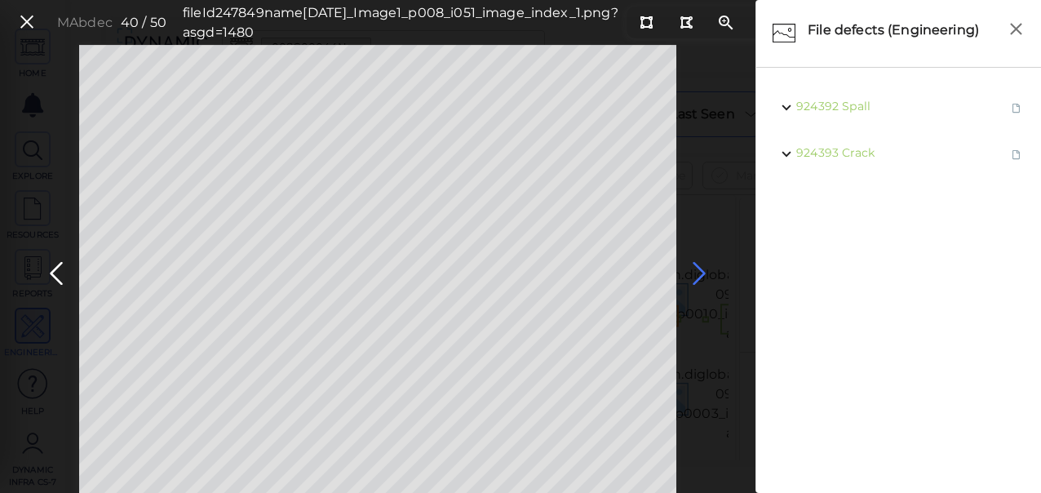
click at [702, 271] on icon at bounding box center [699, 274] width 26 height 32
click at [701, 271] on icon at bounding box center [699, 274] width 26 height 32
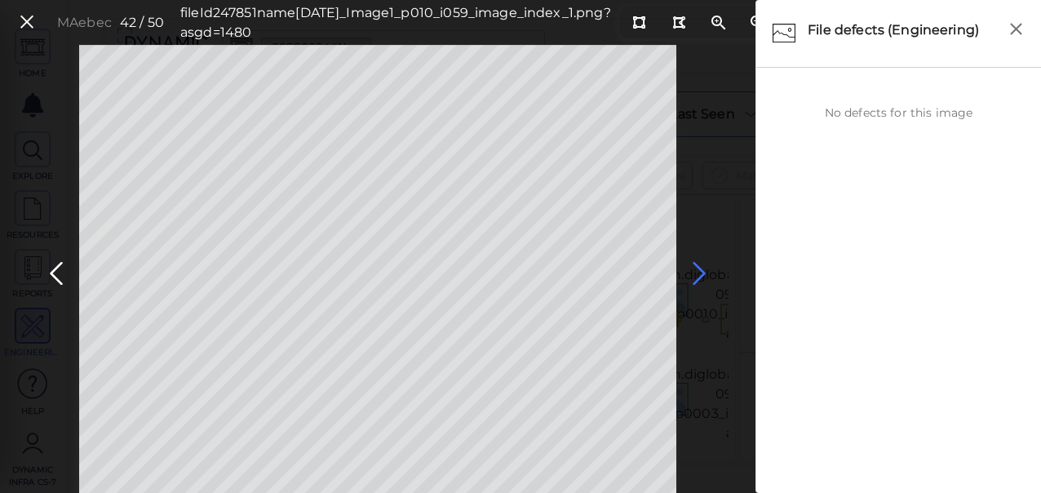
click at [698, 277] on icon at bounding box center [699, 274] width 26 height 32
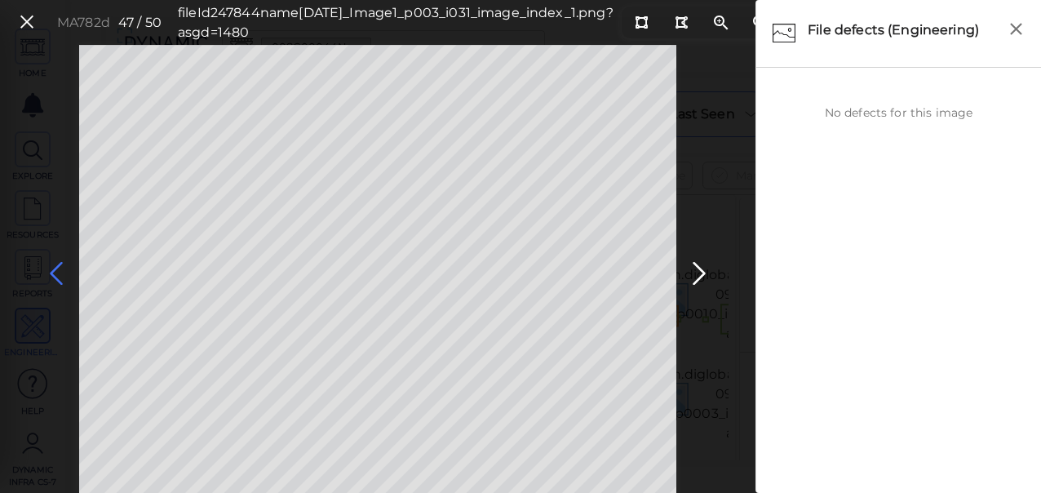
click at [60, 269] on icon at bounding box center [56, 274] width 26 height 32
click at [695, 271] on icon at bounding box center [699, 274] width 26 height 32
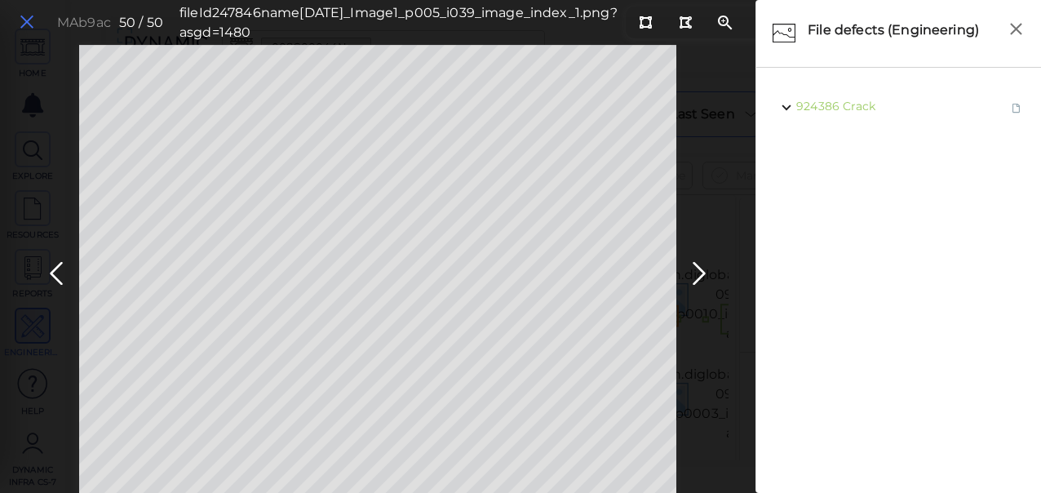
click at [20, 20] on icon at bounding box center [27, 22] width 18 height 22
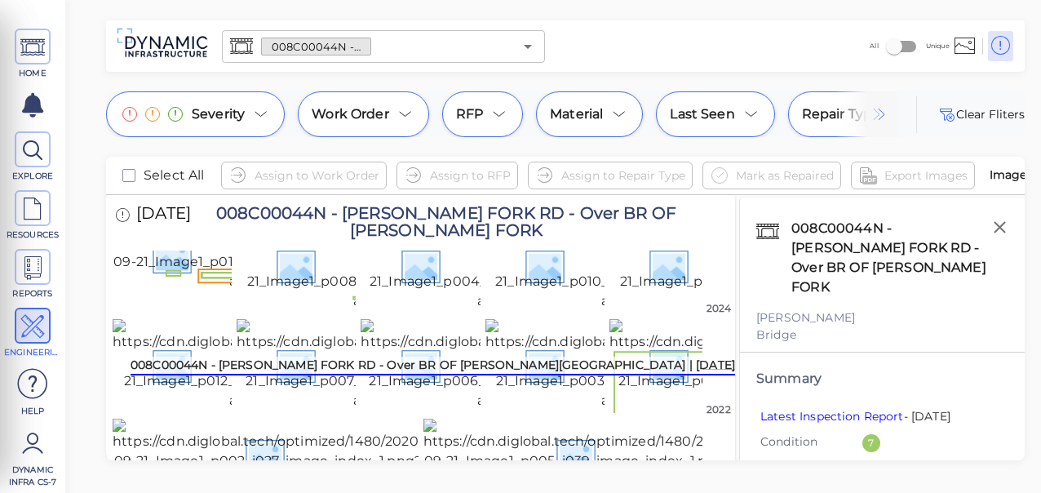
scroll to position [1873, 0]
click at [565, 419] on img at bounding box center [578, 455] width 311 height 72
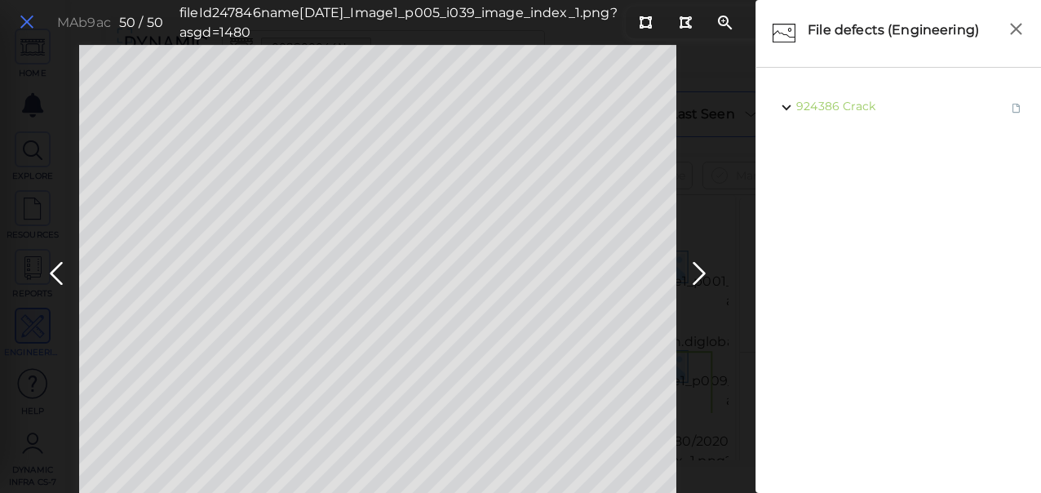
click at [26, 20] on icon at bounding box center [27, 22] width 18 height 22
